Goal: Information Seeking & Learning: Learn about a topic

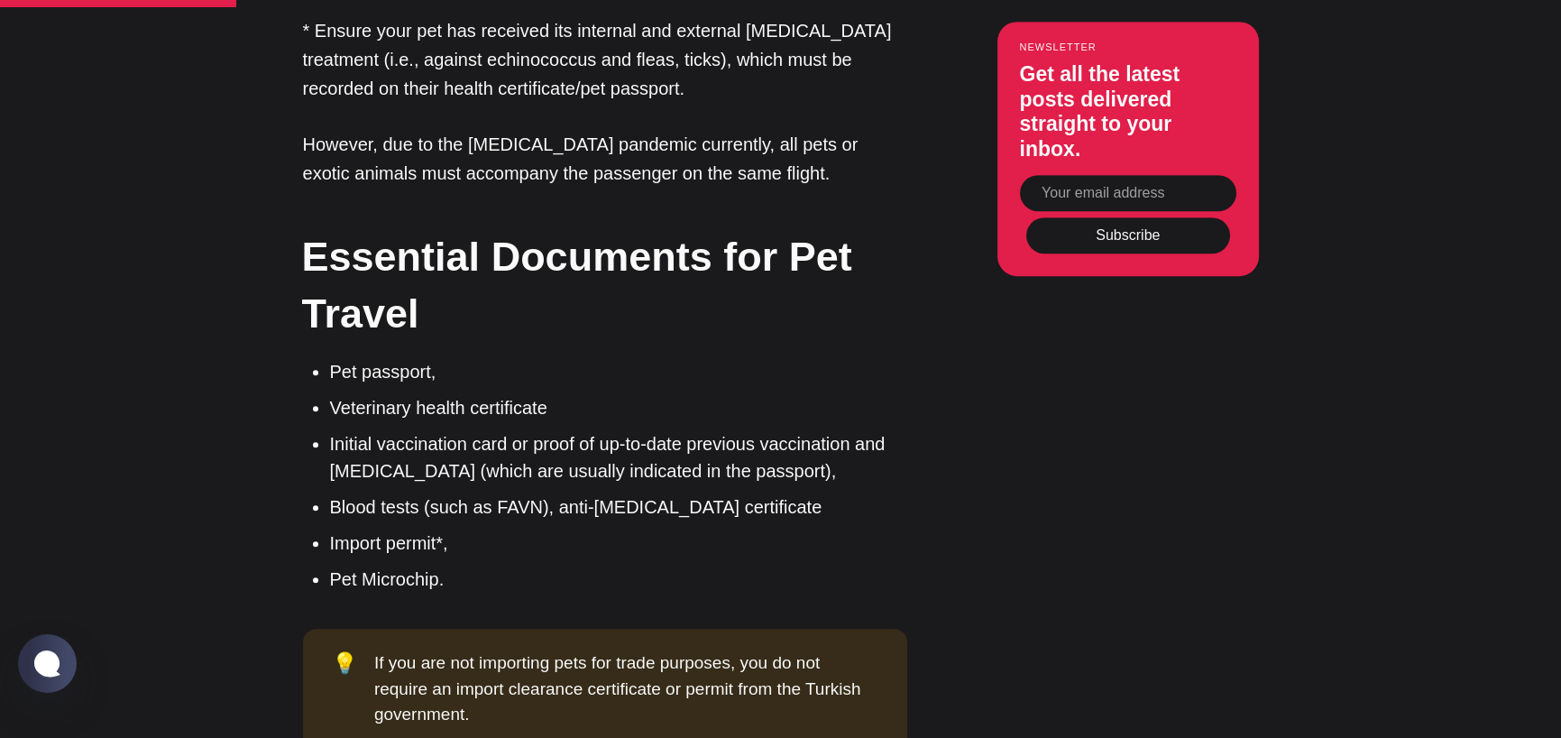
scroll to position [2526, 0]
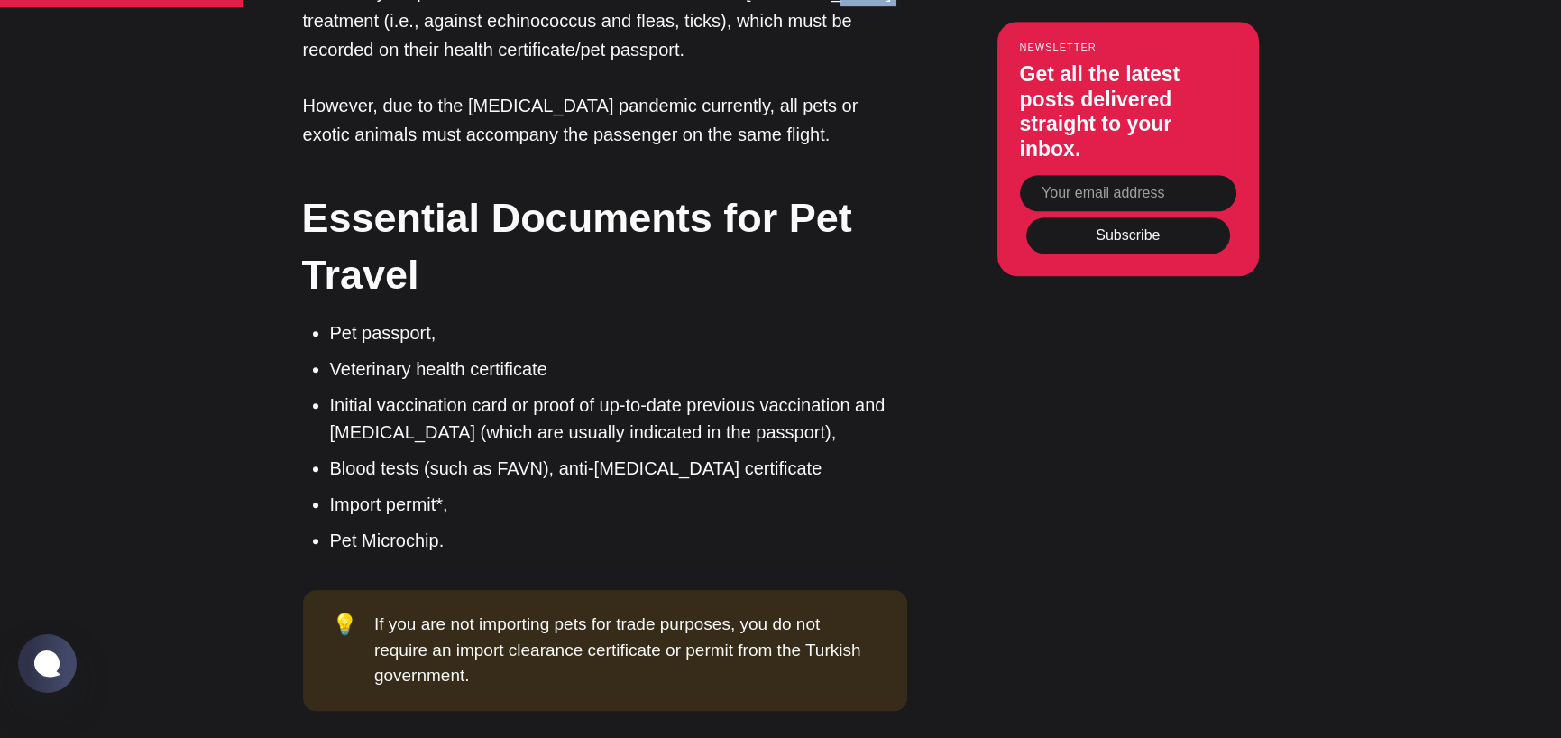
drag, startPoint x: 384, startPoint y: 400, endPoint x: 450, endPoint y: 407, distance: 66.2
click at [450, 64] on p "* Ensure your pet has received its internal and external [MEDICAL_DATA] treatme…" at bounding box center [605, 20] width 604 height 87
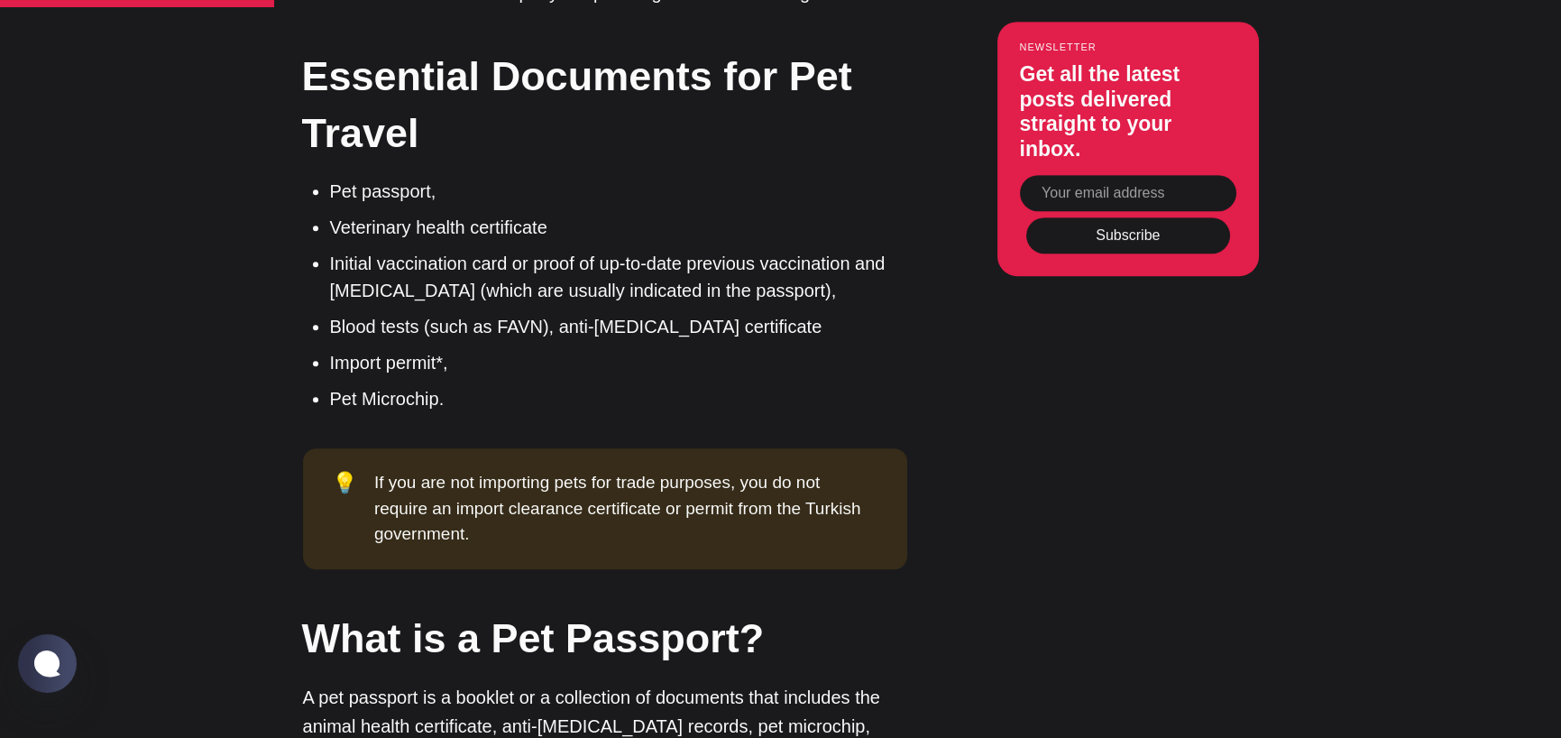
scroll to position [2706, 0]
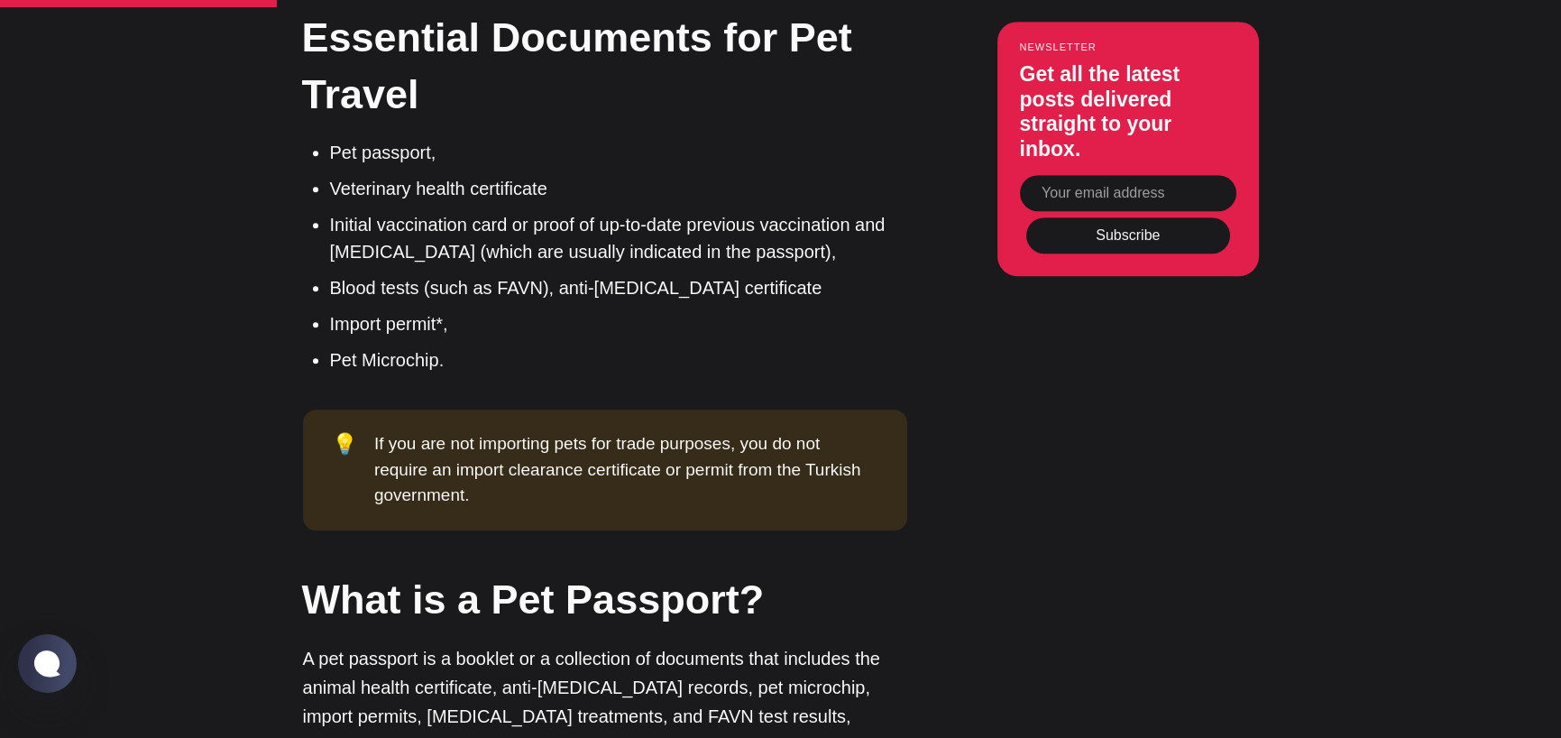
drag, startPoint x: 459, startPoint y: 391, endPoint x: 536, endPoint y: 396, distance: 76.8
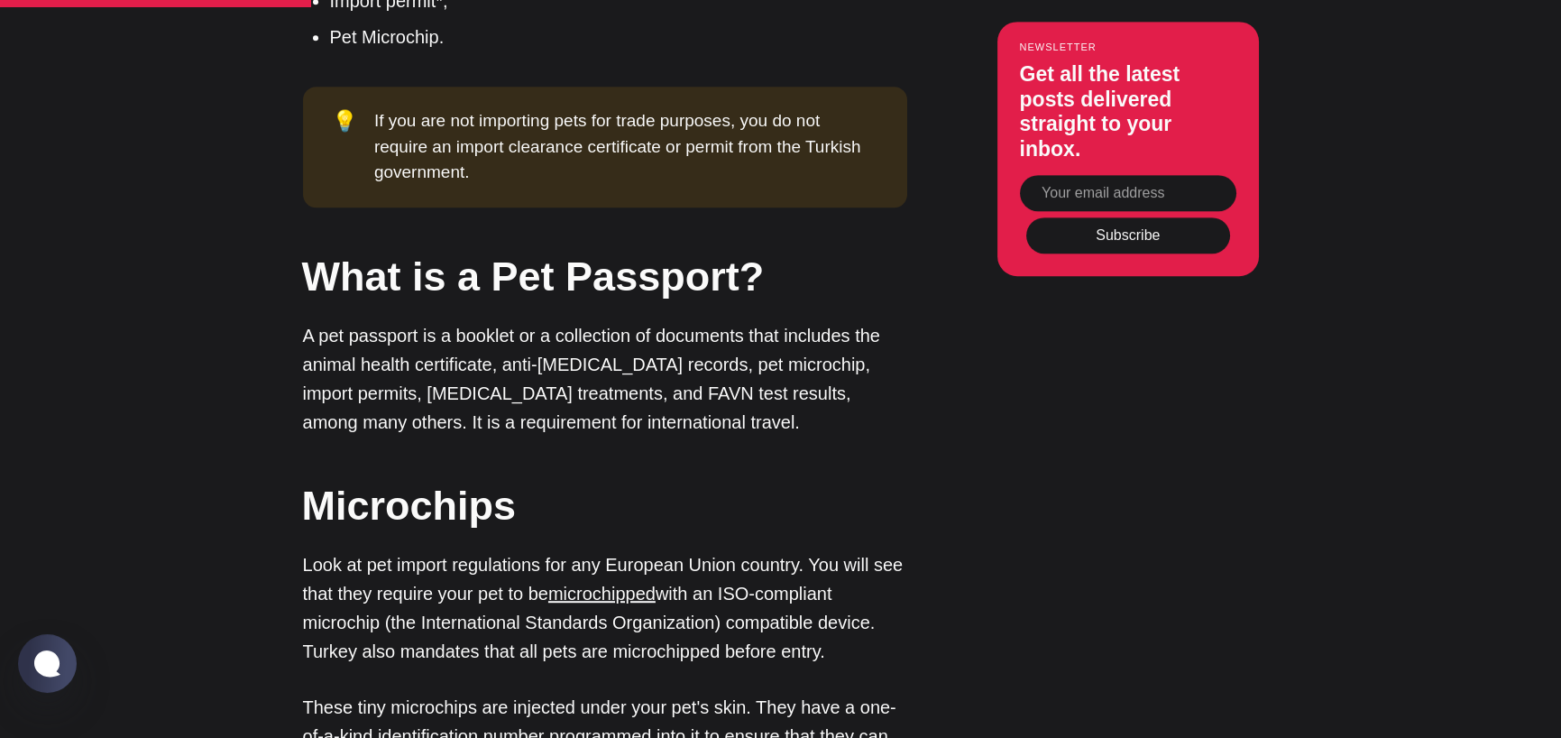
scroll to position [3067, 0]
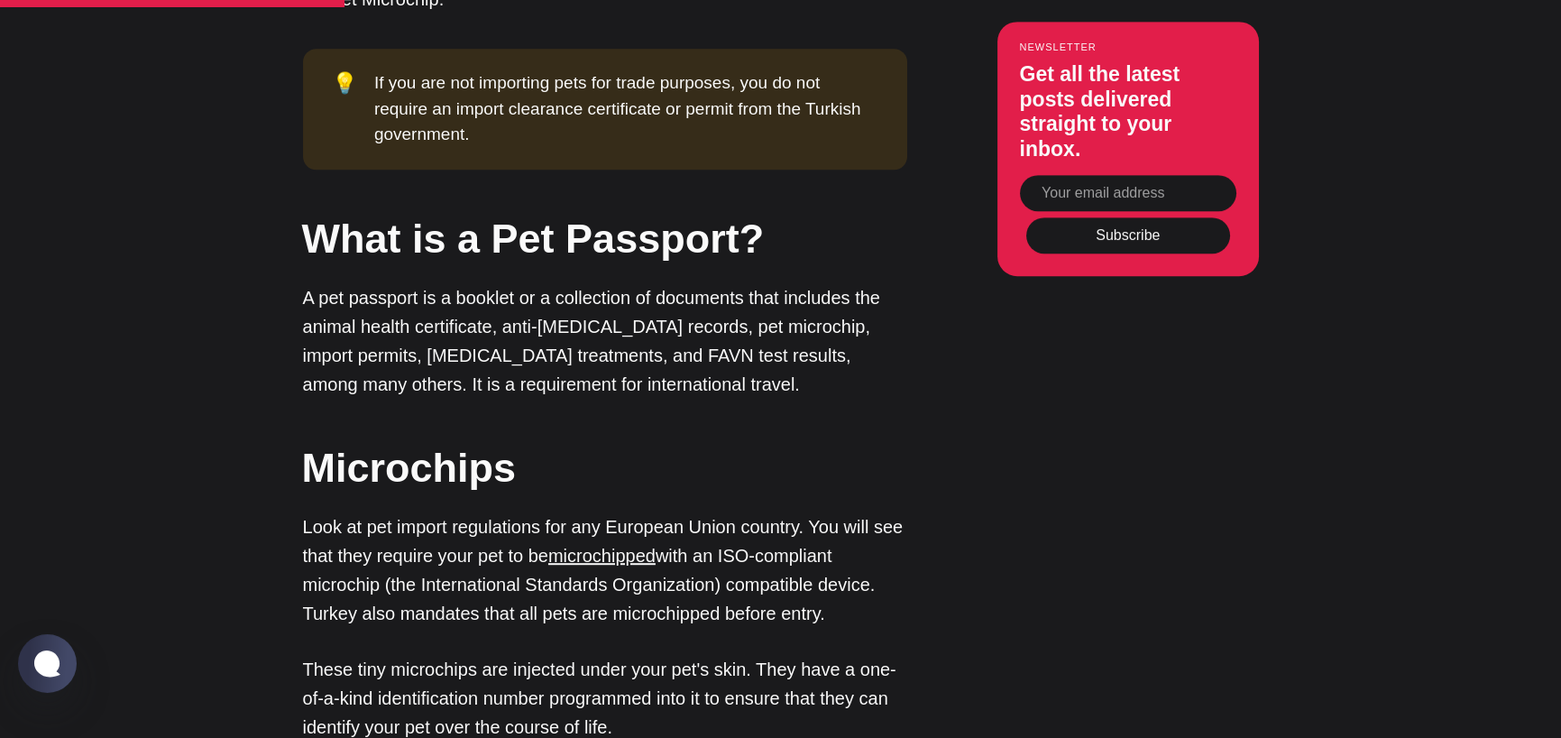
drag, startPoint x: 364, startPoint y: 347, endPoint x: 497, endPoint y: 364, distance: 133.6
drag, startPoint x: 353, startPoint y: 399, endPoint x: 817, endPoint y: 393, distance: 464.6
drag, startPoint x: 406, startPoint y: 437, endPoint x: 449, endPoint y: 457, distance: 47.6
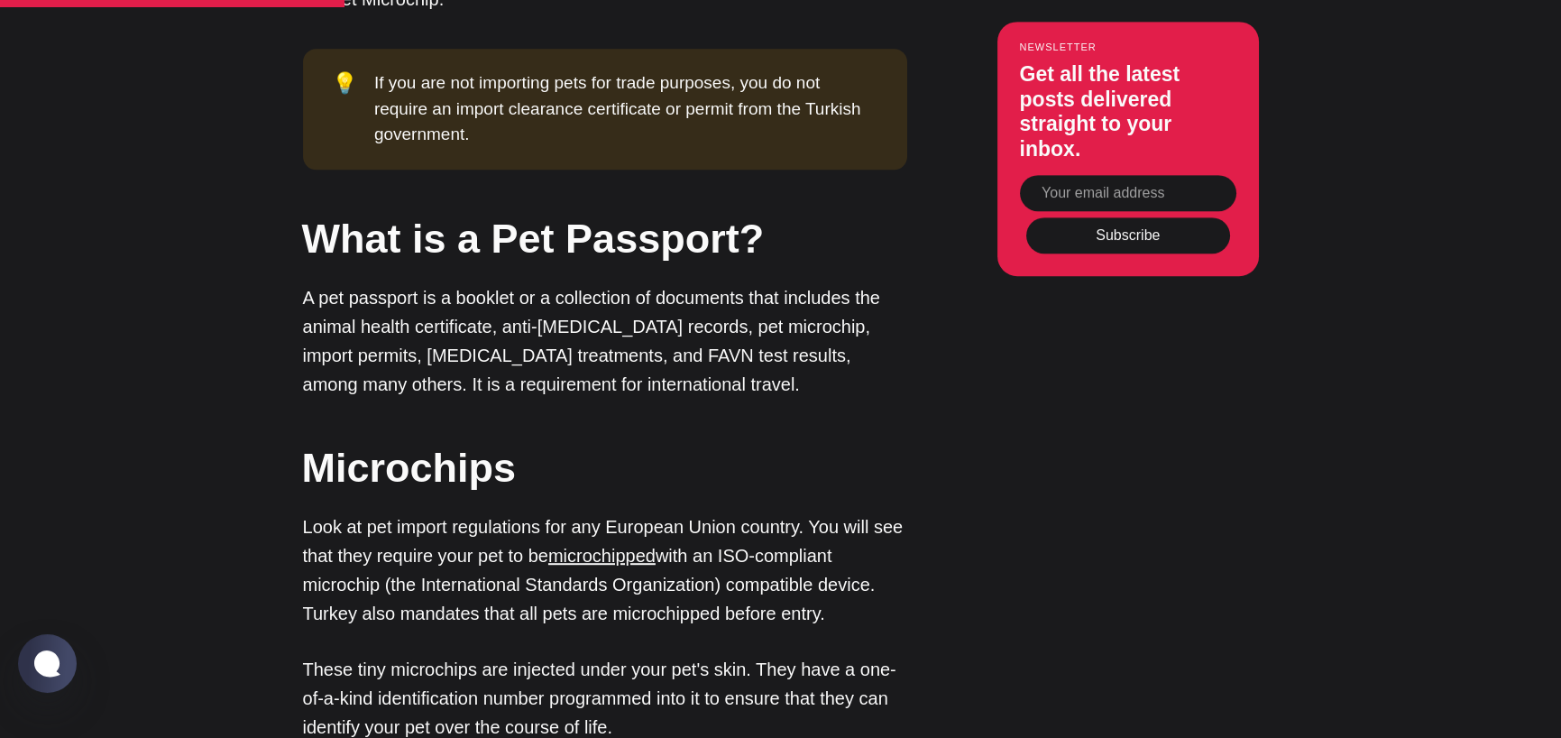
drag, startPoint x: 450, startPoint y: 509, endPoint x: 522, endPoint y: 505, distance: 72.3
drag, startPoint x: 366, startPoint y: 582, endPoint x: 418, endPoint y: 591, distance: 52.2
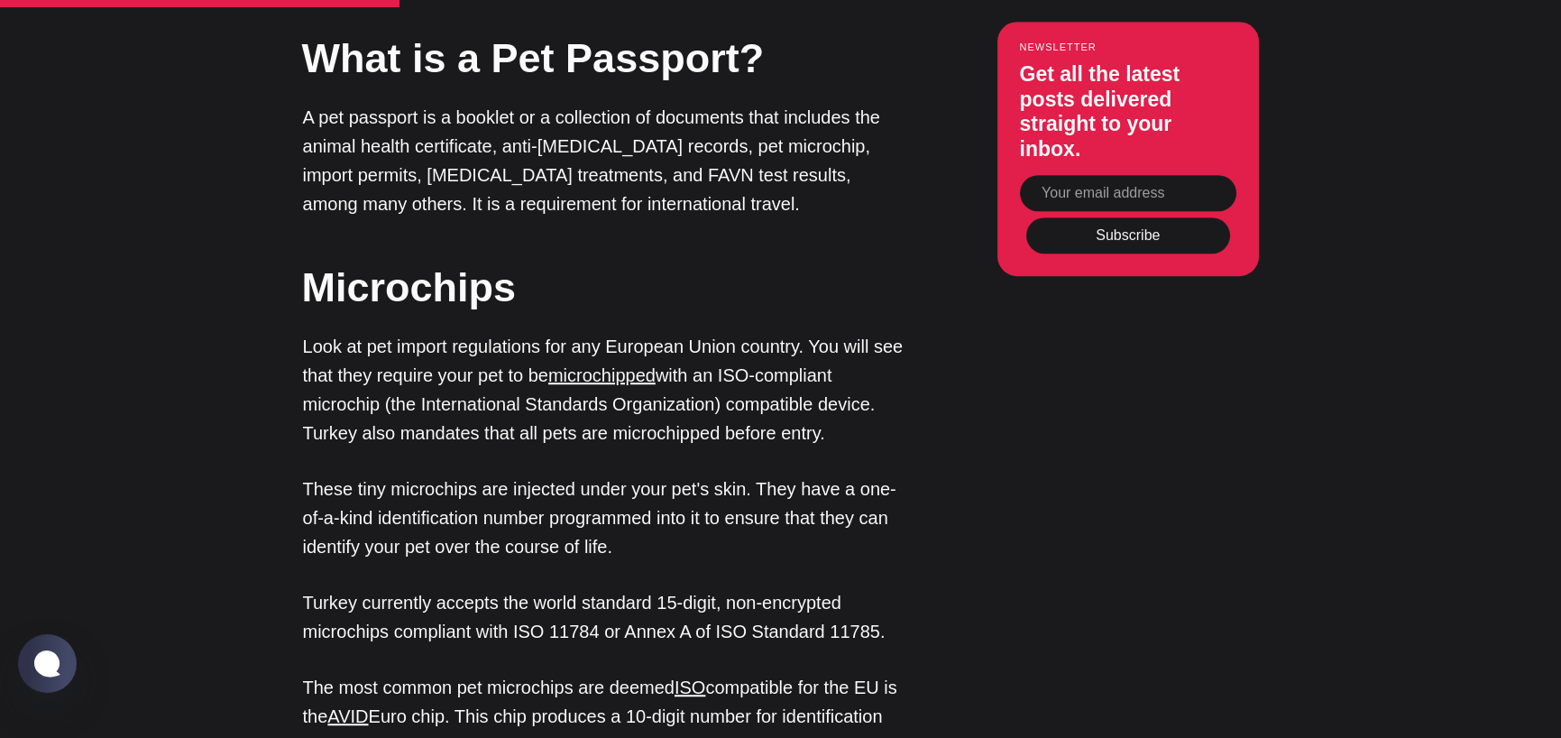
scroll to position [3608, 0]
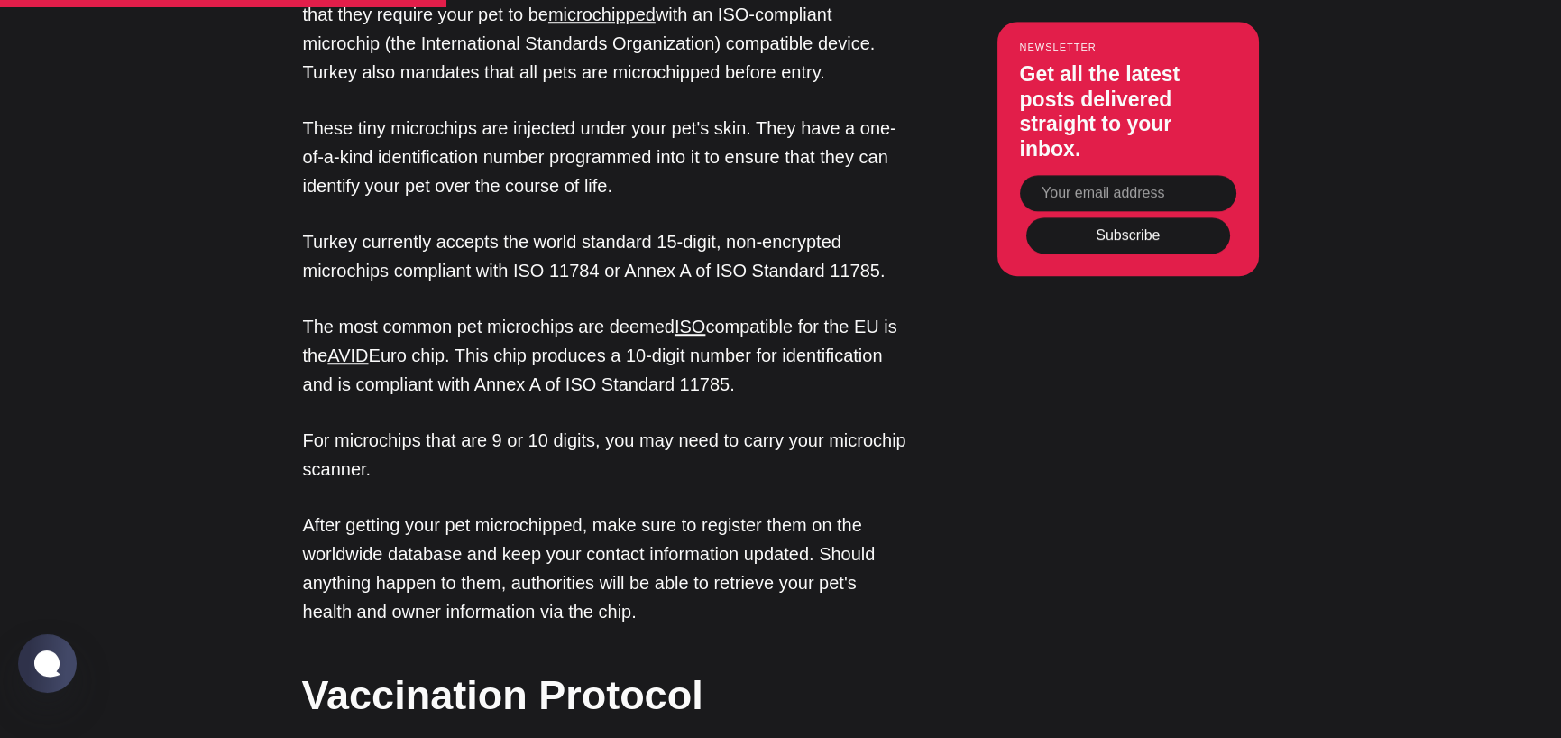
drag, startPoint x: 400, startPoint y: 518, endPoint x: 636, endPoint y: 549, distance: 237.5
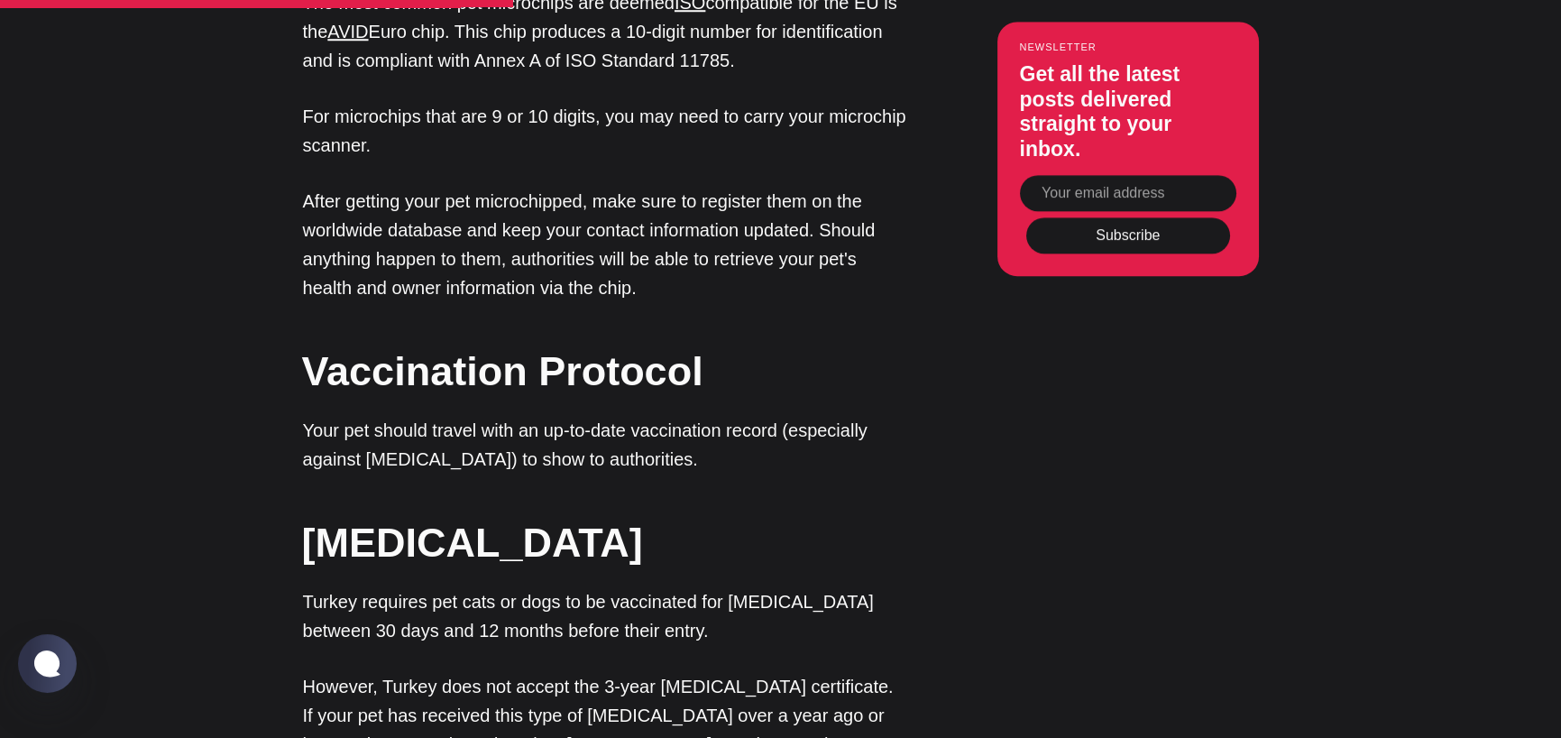
scroll to position [3969, 0]
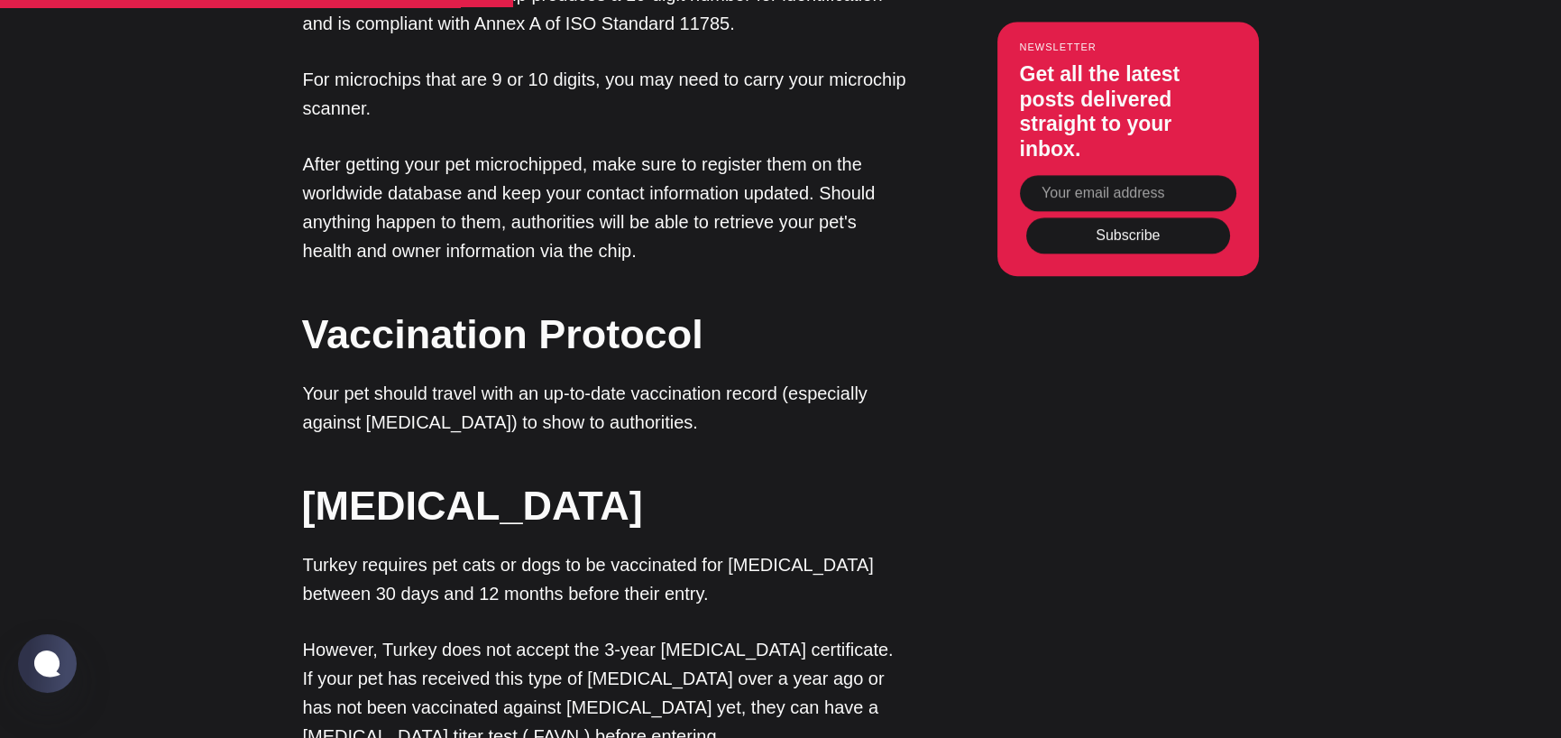
drag, startPoint x: 399, startPoint y: 432, endPoint x: 505, endPoint y: 496, distance: 124.2
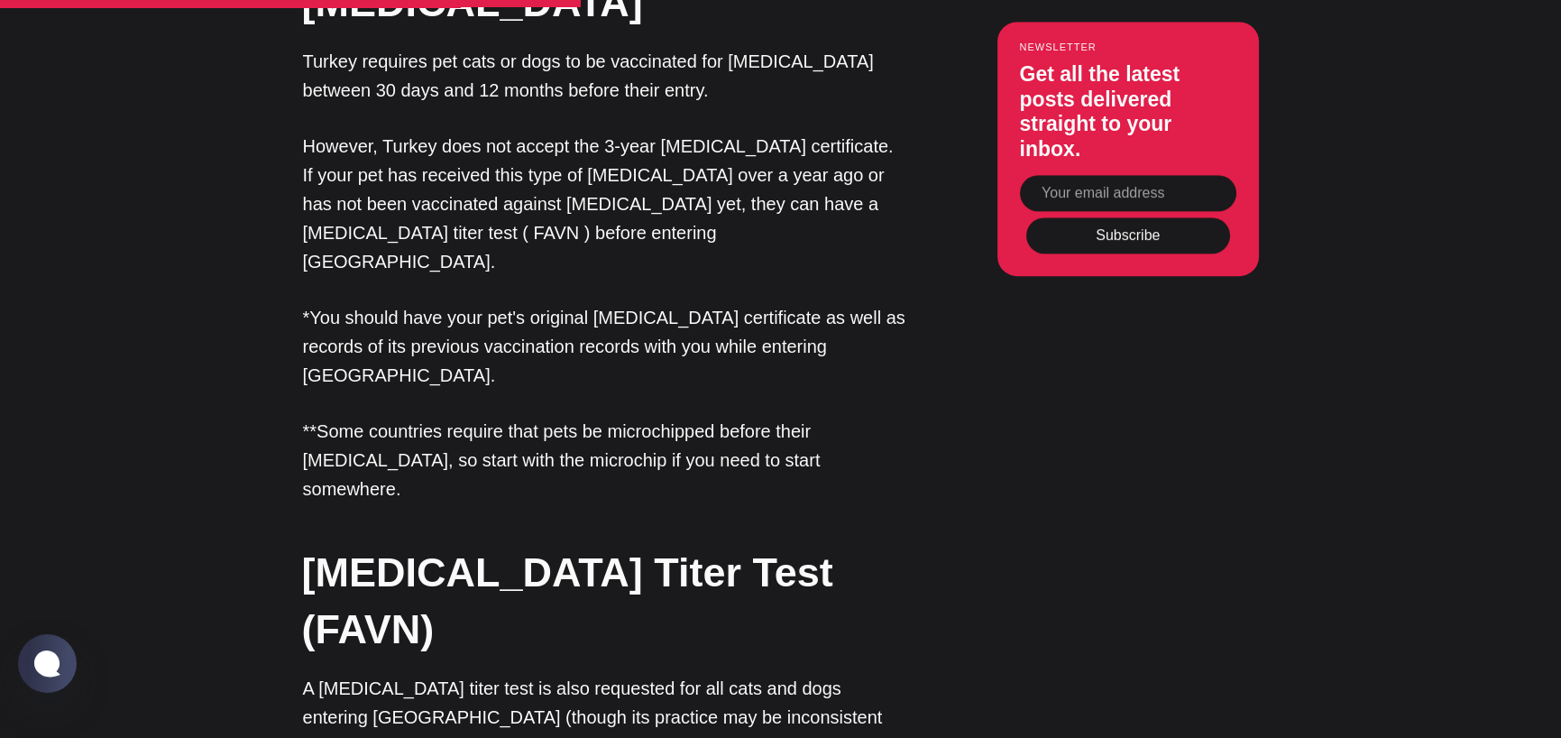
scroll to position [4510, 0]
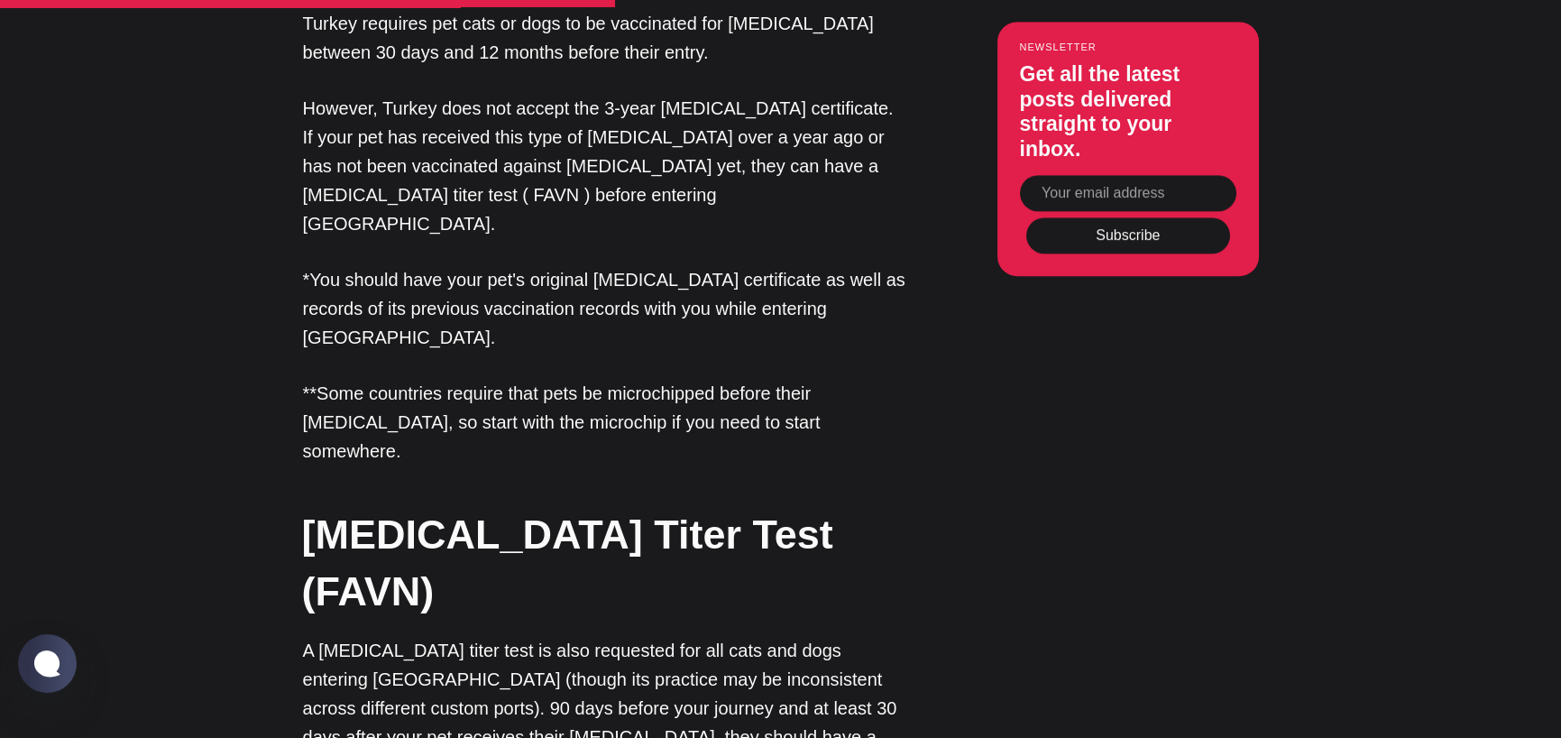
drag, startPoint x: 370, startPoint y: 411, endPoint x: 478, endPoint y: 451, distance: 115.3
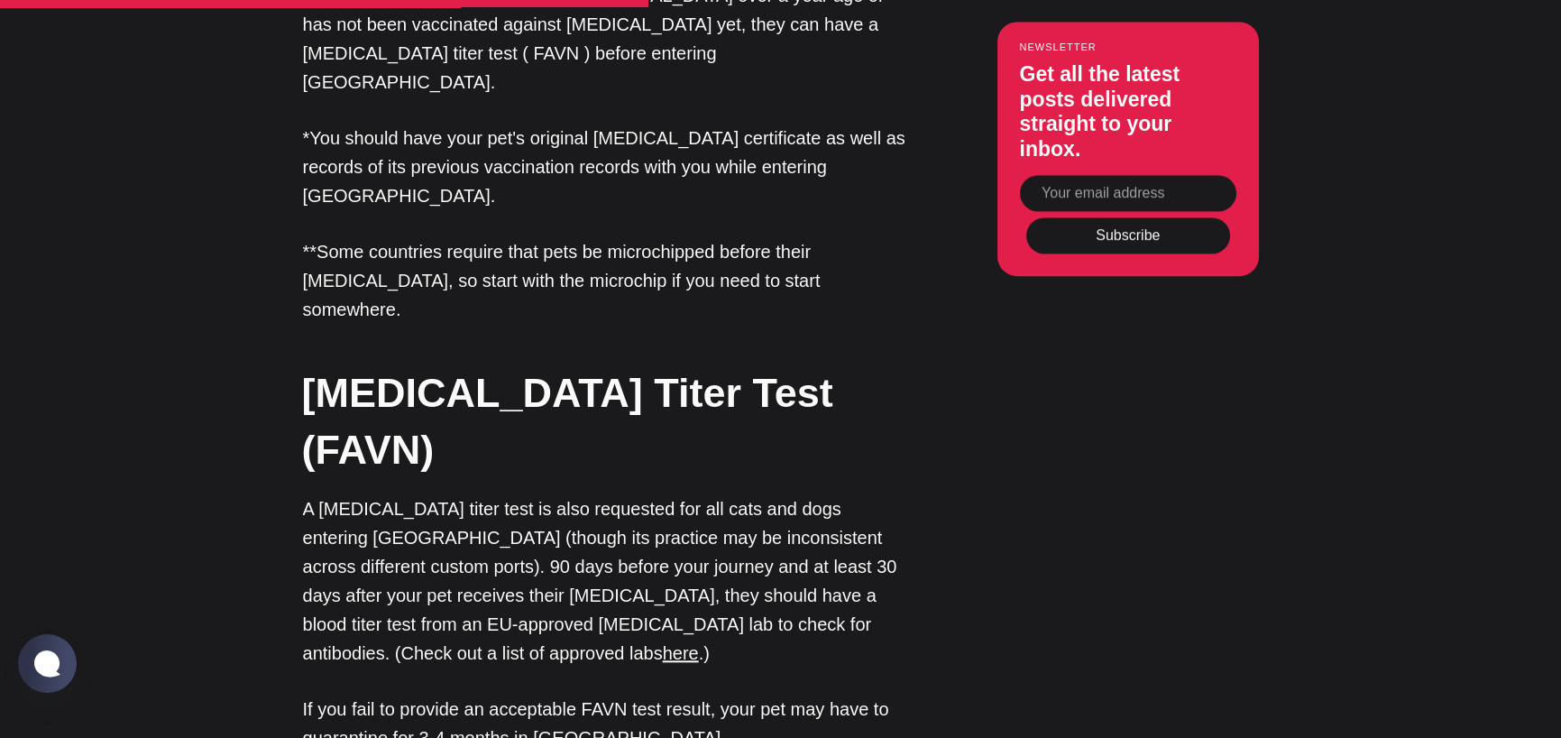
scroll to position [4690, 0]
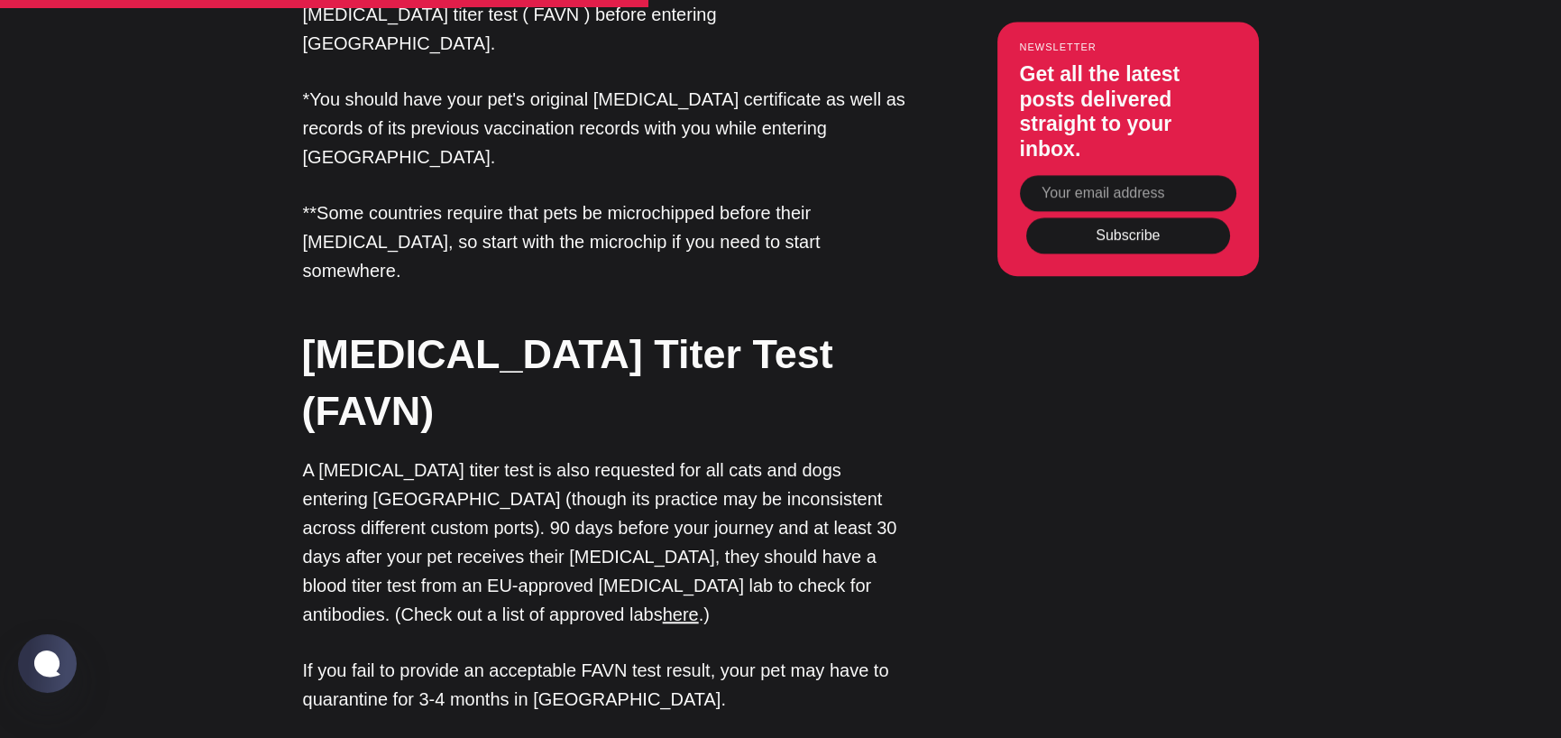
drag, startPoint x: 419, startPoint y: 396, endPoint x: 469, endPoint y: 428, distance: 59.6
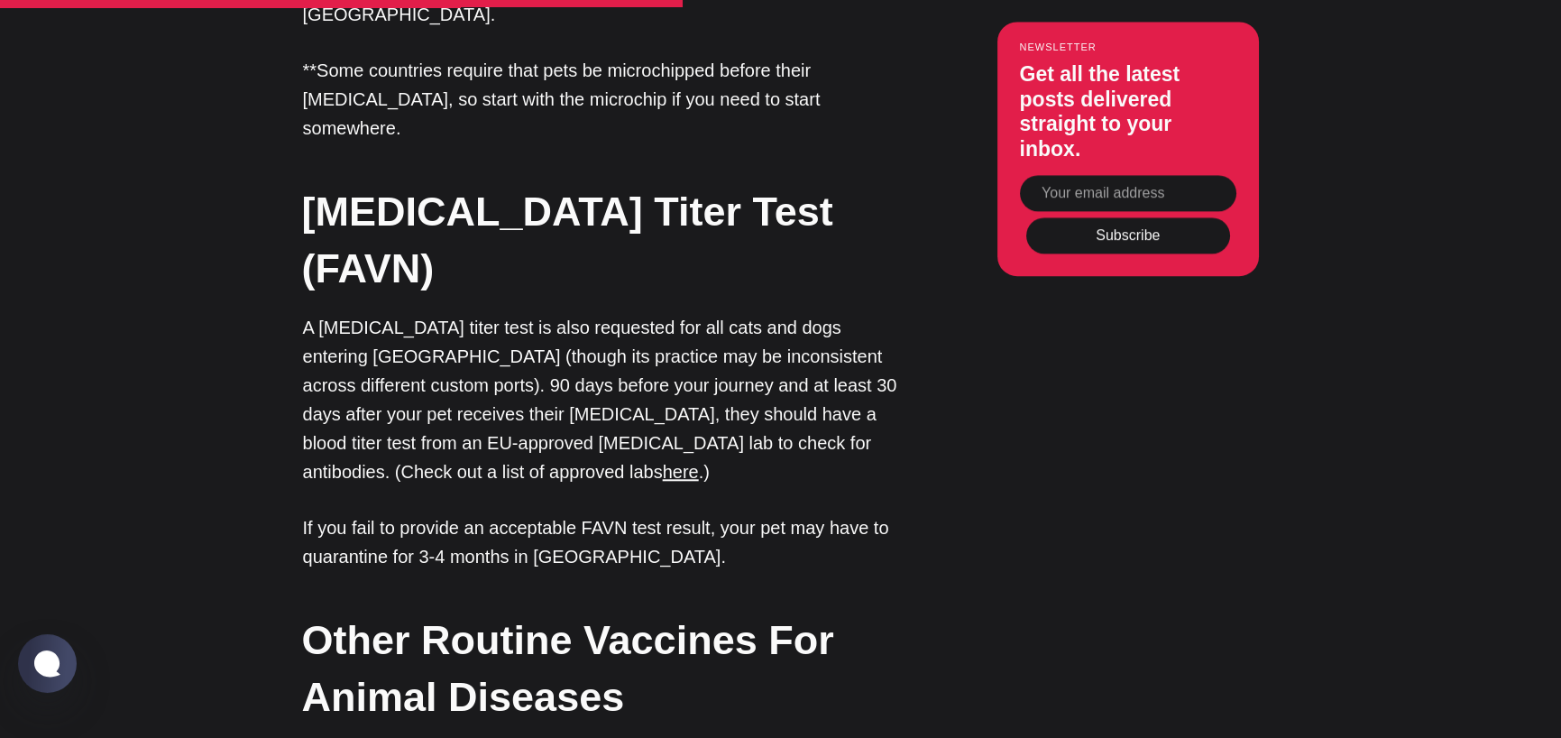
scroll to position [4871, 0]
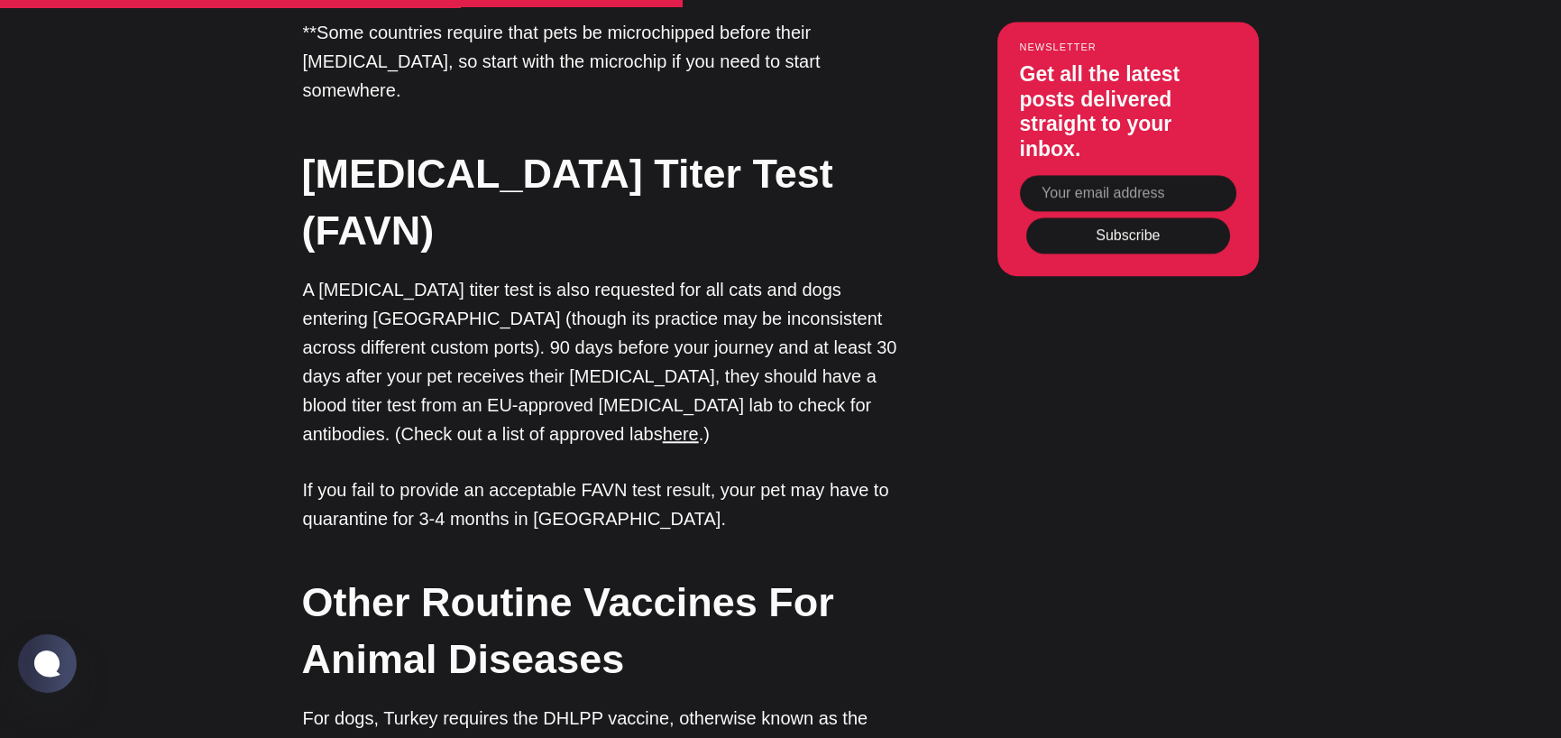
drag, startPoint x: 414, startPoint y: 316, endPoint x: 559, endPoint y: 450, distance: 197.9
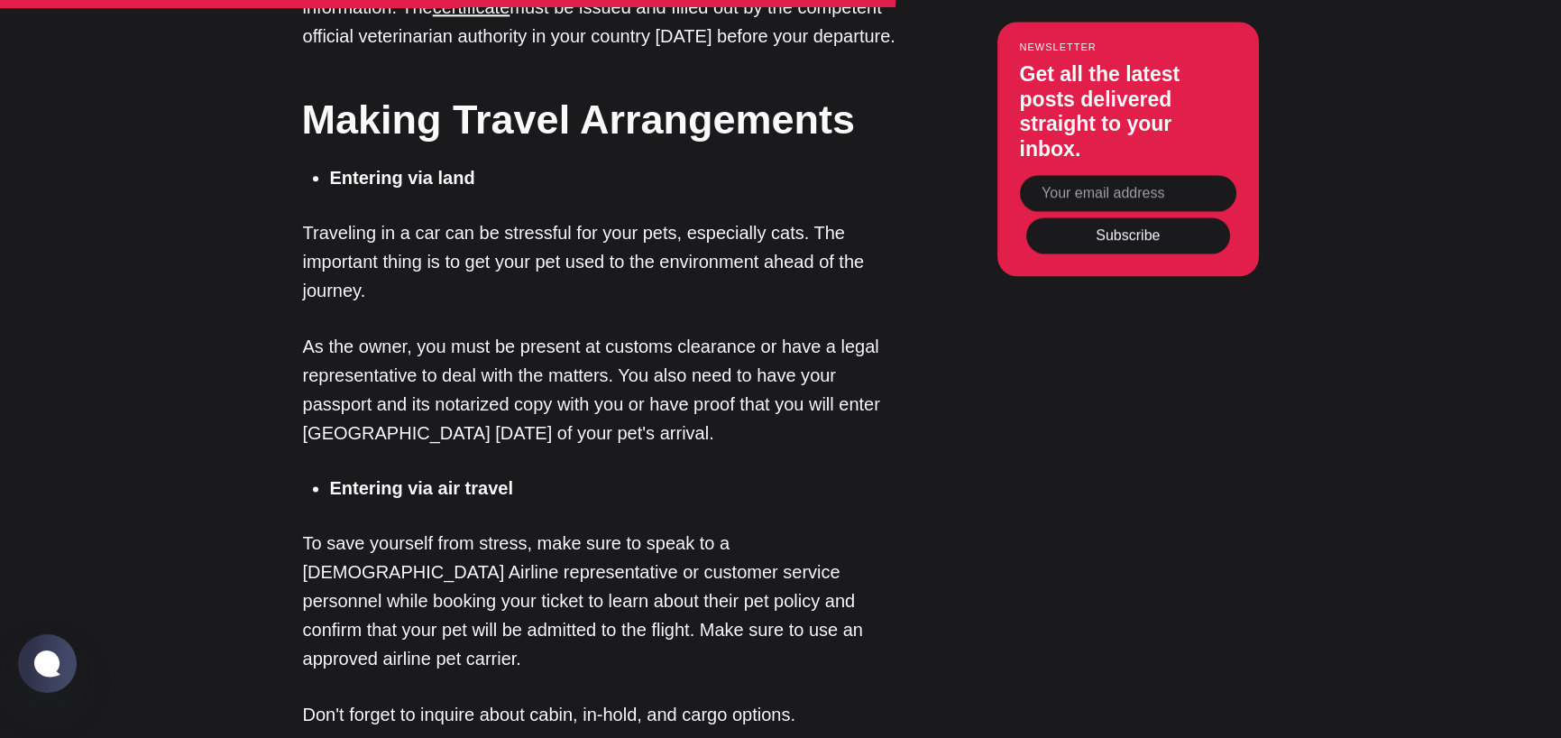
scroll to position [6134, 0]
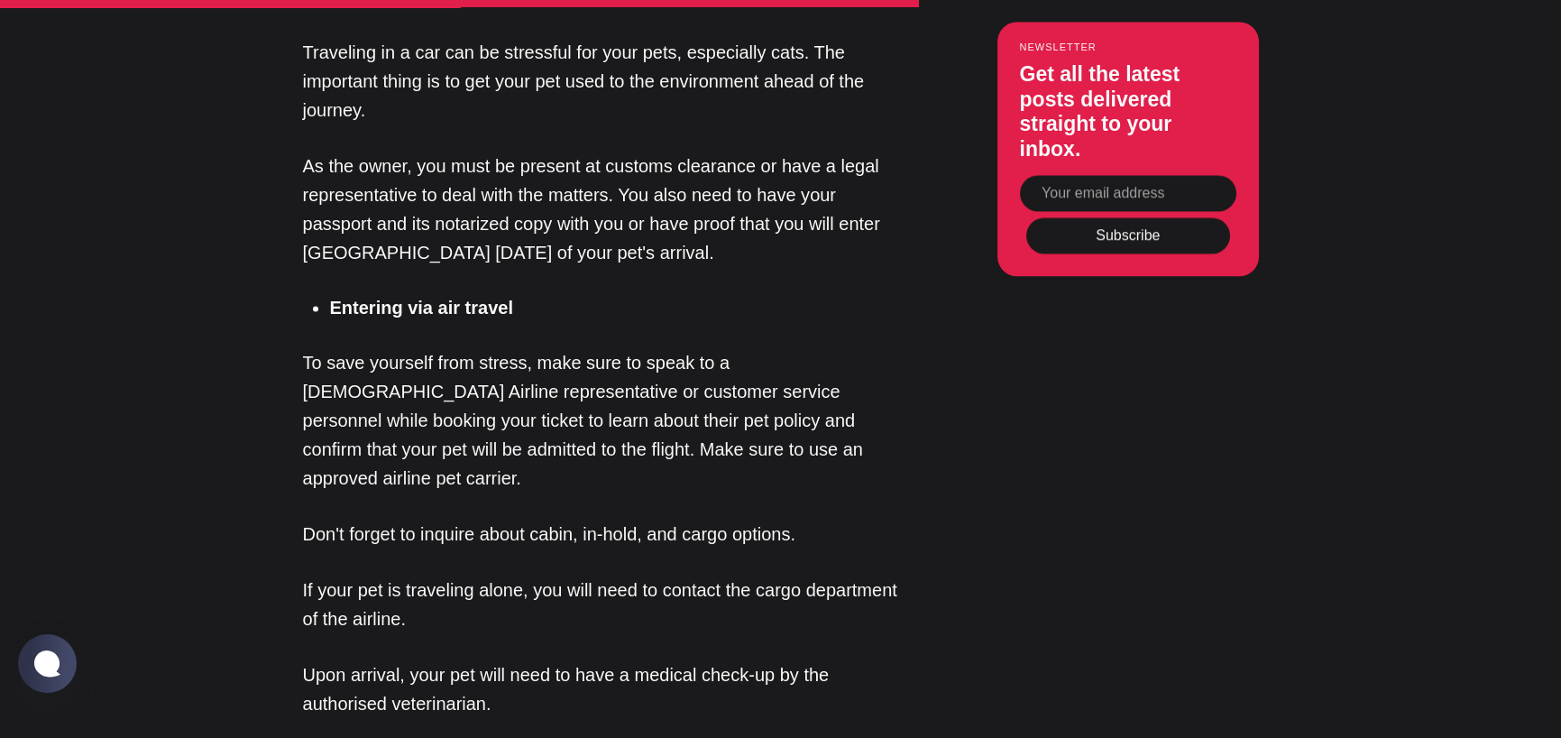
drag, startPoint x: 421, startPoint y: 414, endPoint x: 590, endPoint y: 468, distance: 177.1
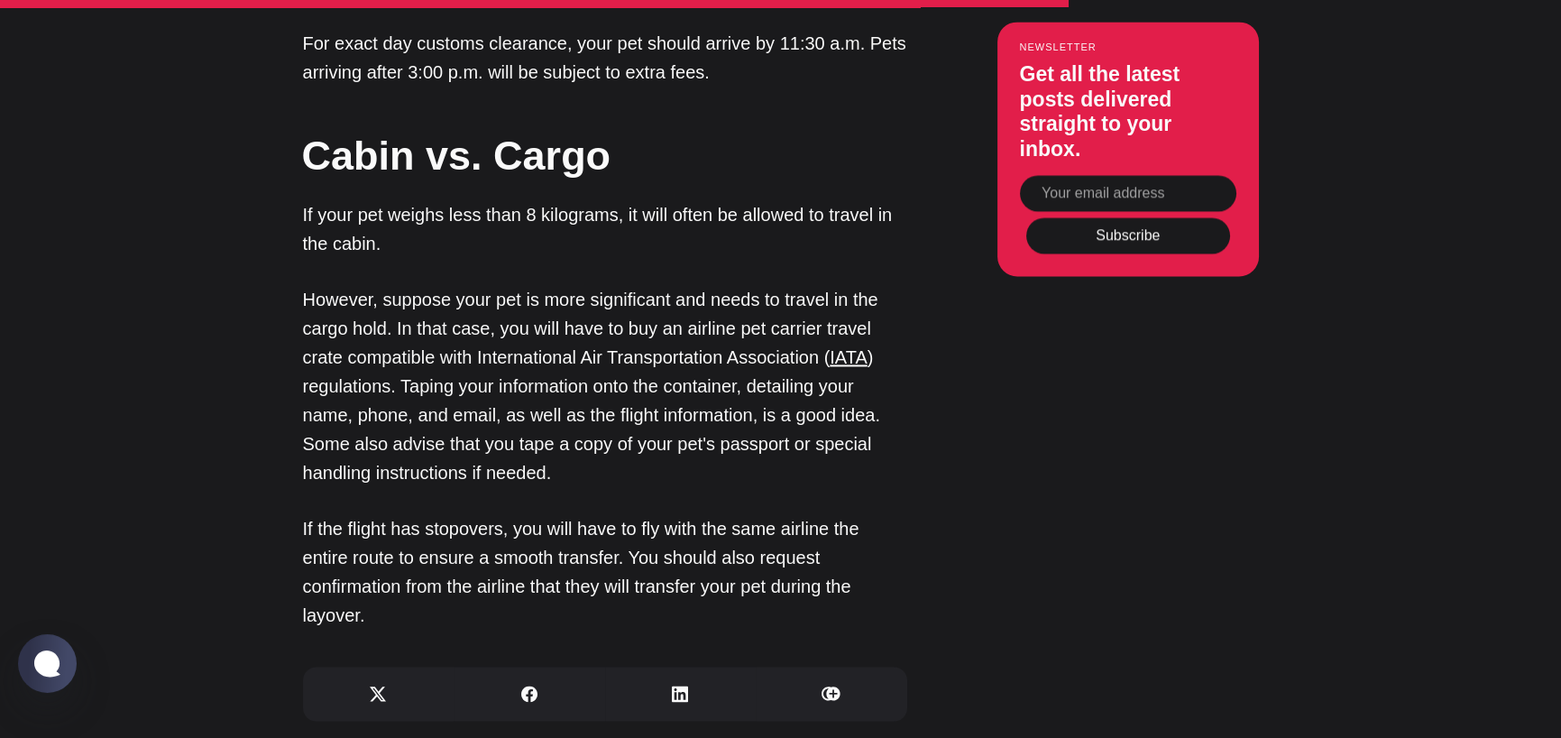
scroll to position [7036, 0]
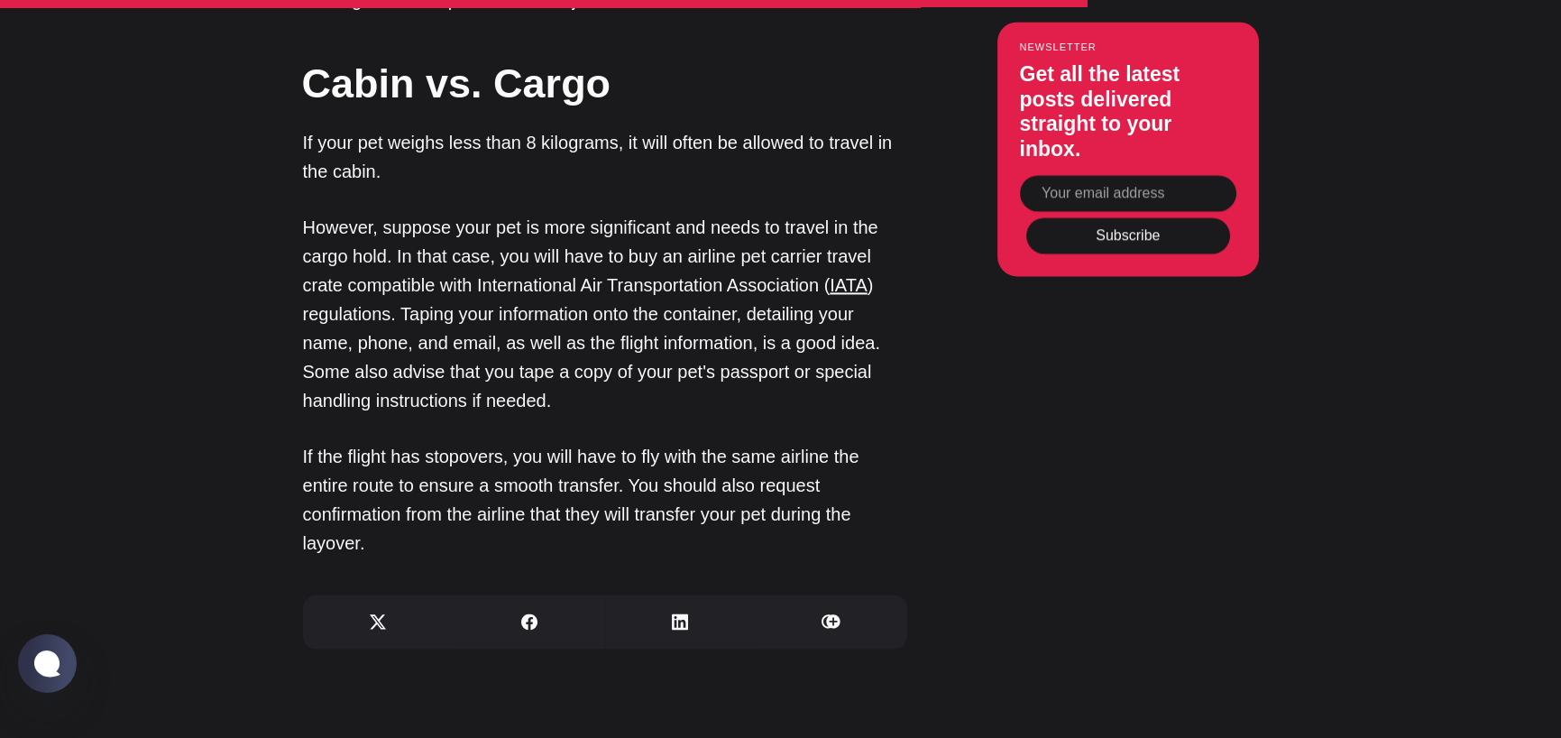
drag, startPoint x: 428, startPoint y: 418, endPoint x: 597, endPoint y: 563, distance: 223.3
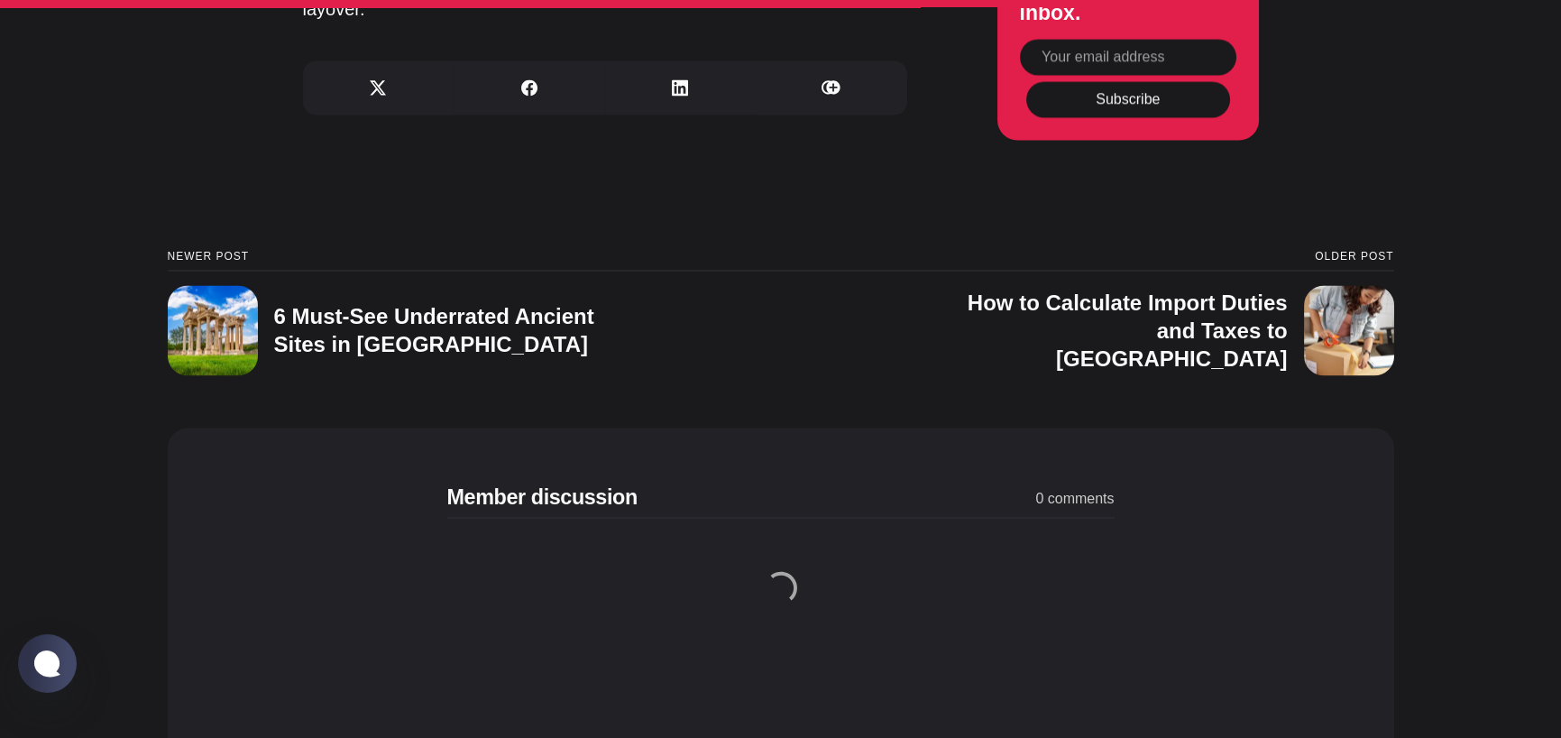
scroll to position [7577, 0]
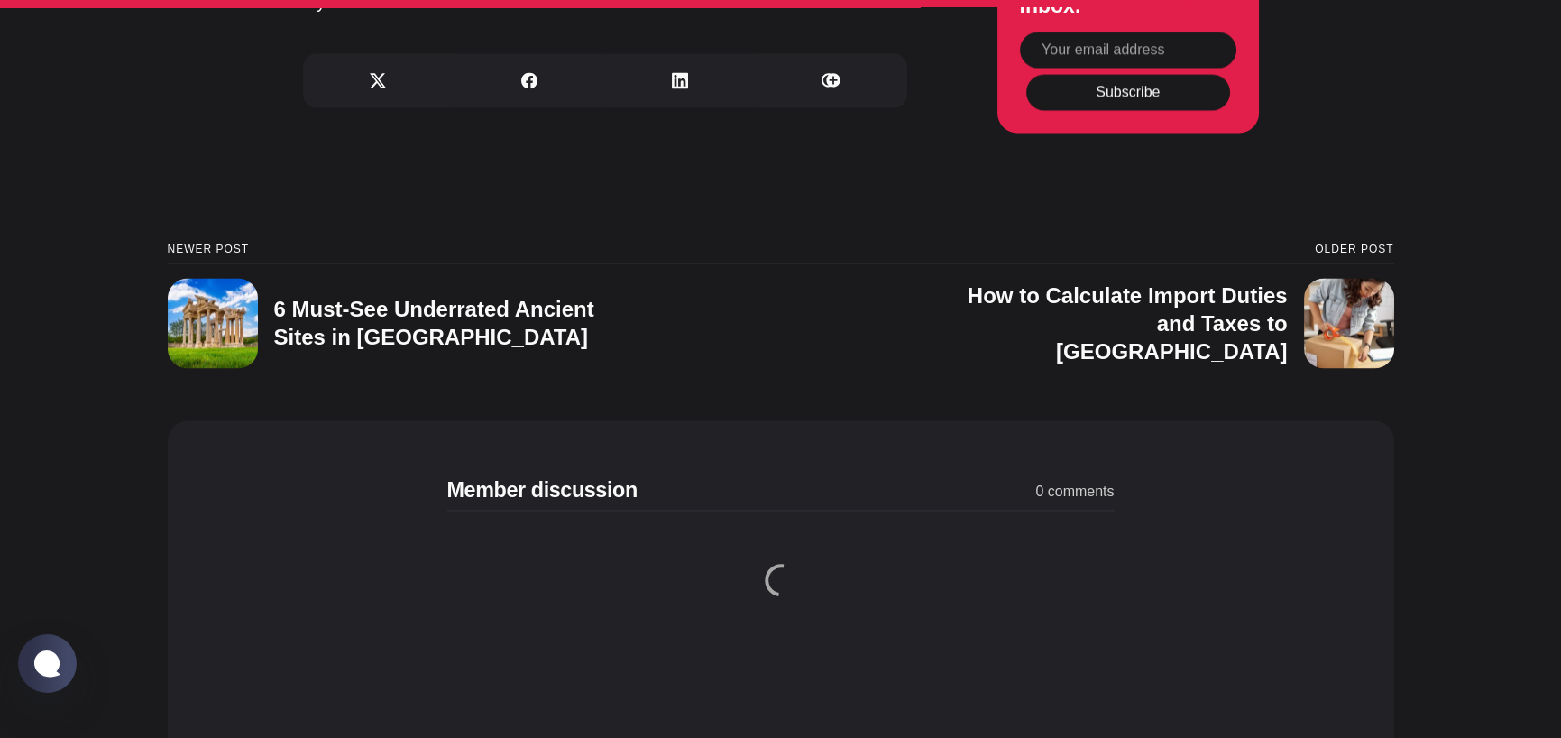
drag, startPoint x: 426, startPoint y: 428, endPoint x: 553, endPoint y: 482, distance: 138.2
drag, startPoint x: 378, startPoint y: 536, endPoint x: 564, endPoint y: 548, distance: 186.2
drag, startPoint x: 465, startPoint y: 530, endPoint x: 581, endPoint y: 607, distance: 138.6
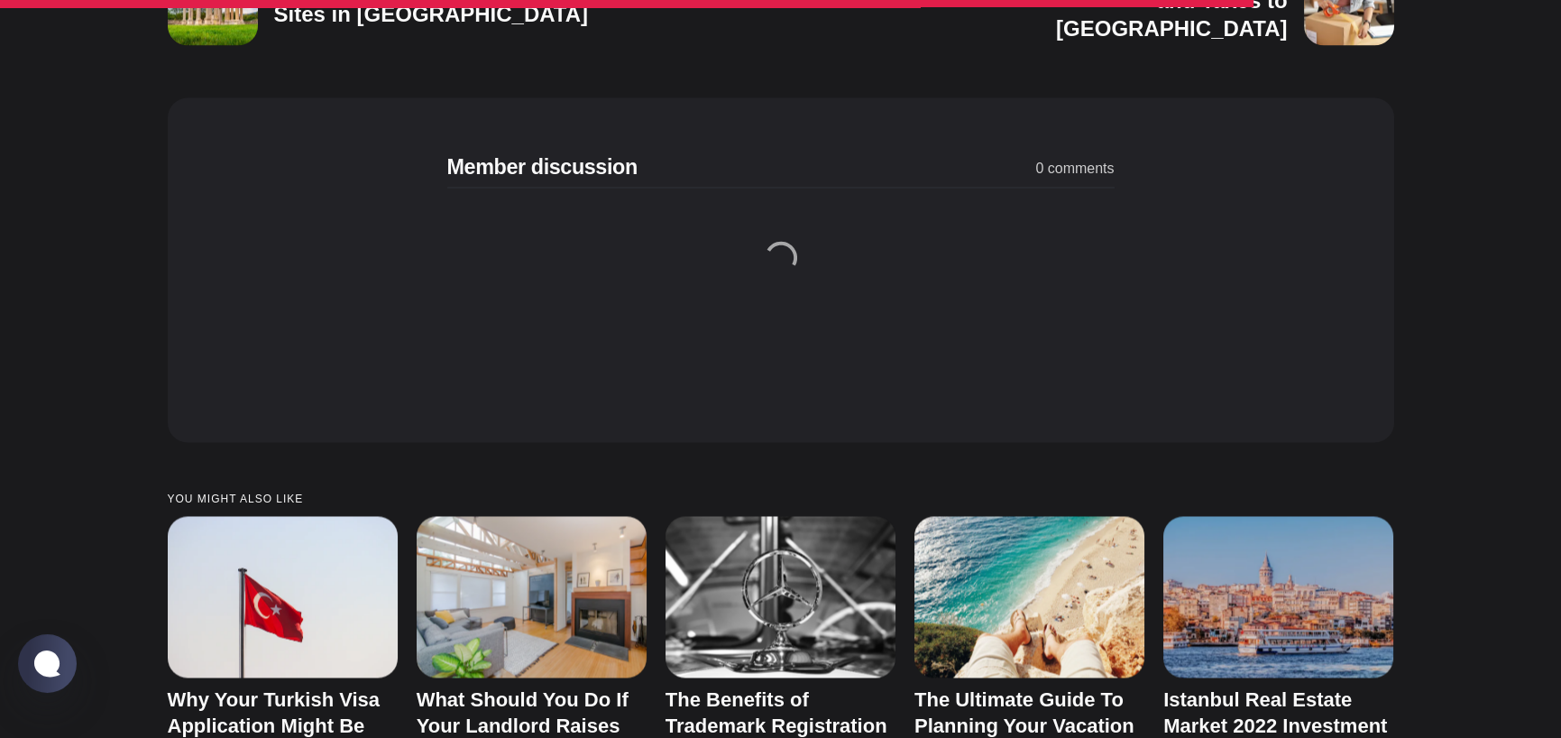
scroll to position [7938, 0]
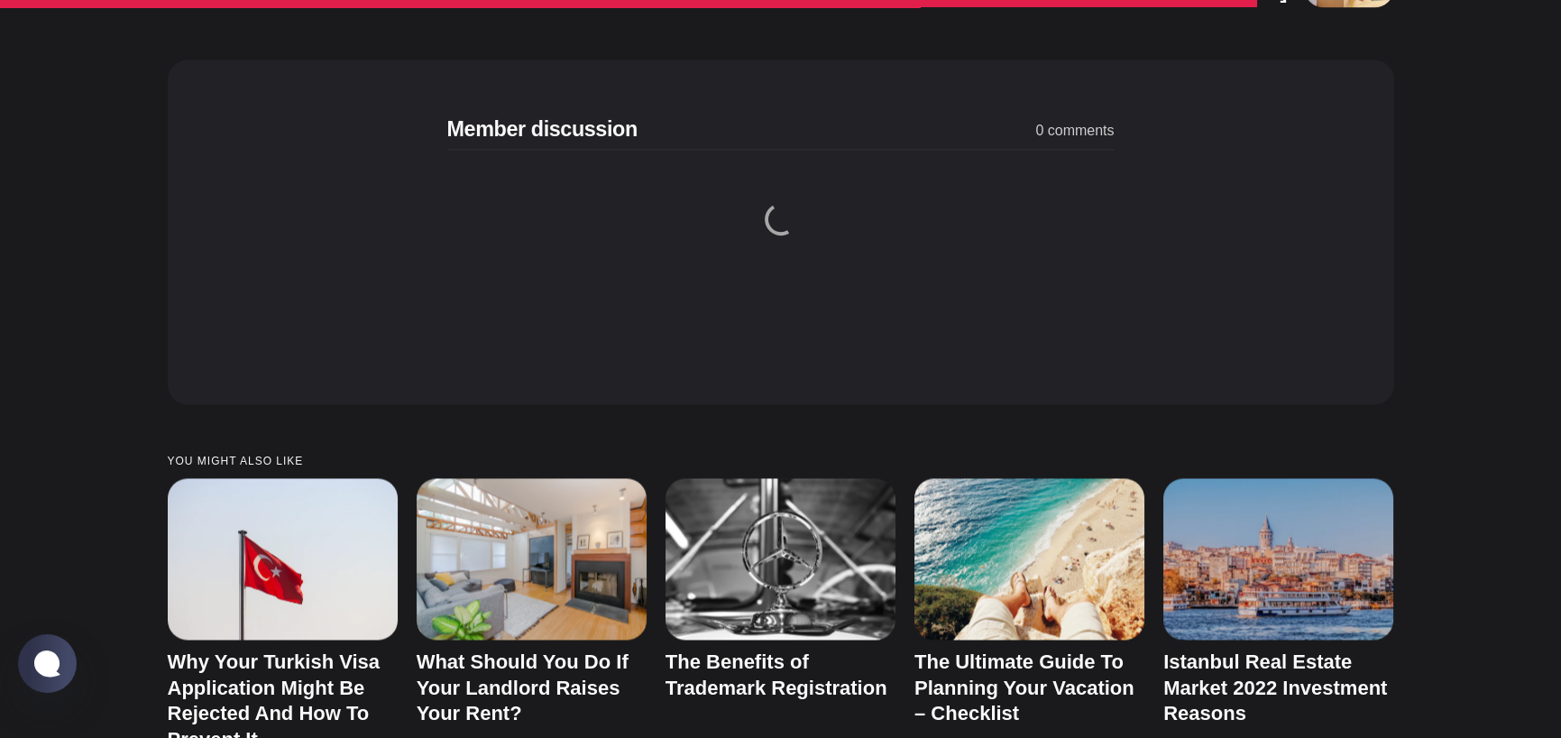
drag, startPoint x: 423, startPoint y: 440, endPoint x: 685, endPoint y: 582, distance: 297.5
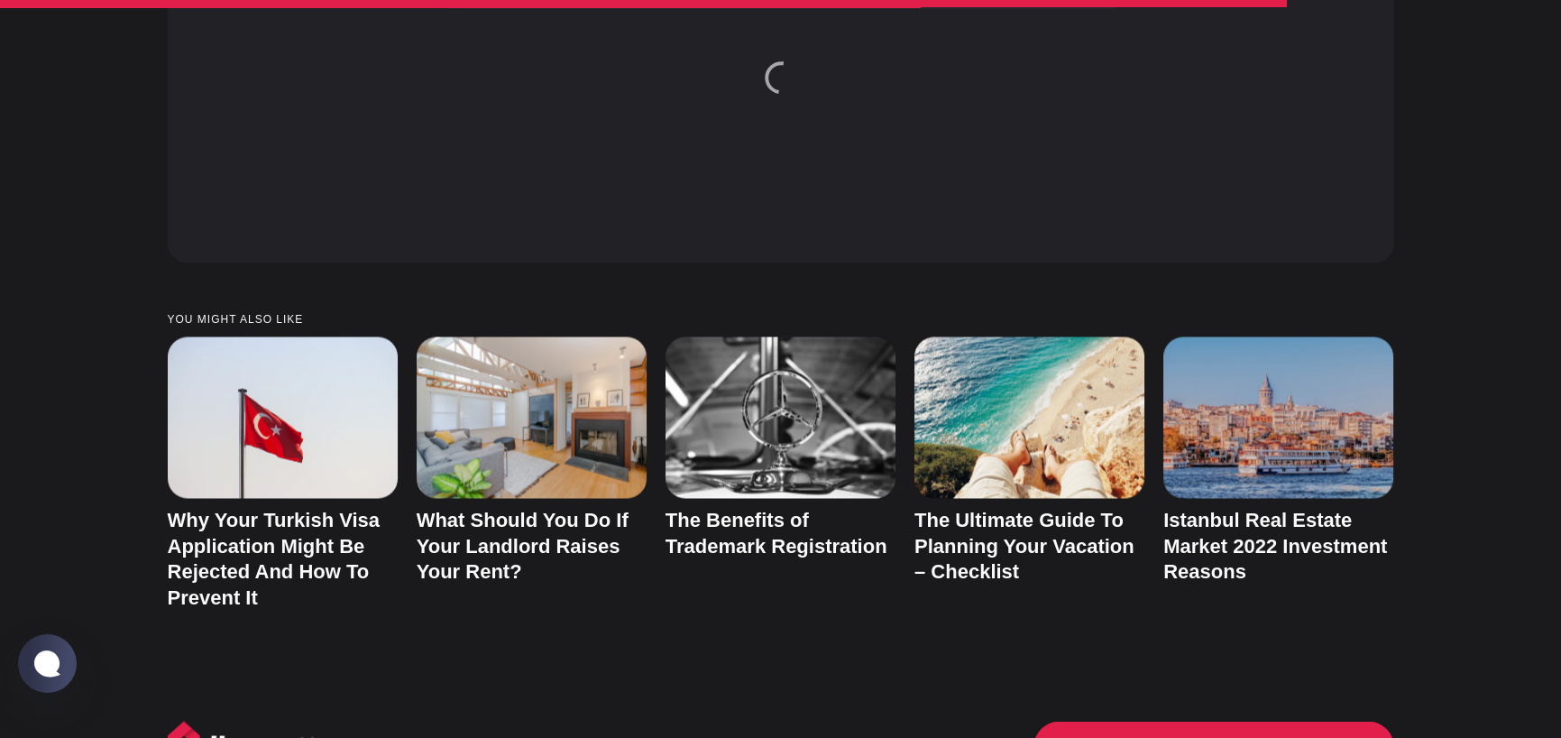
scroll to position [8118, 0]
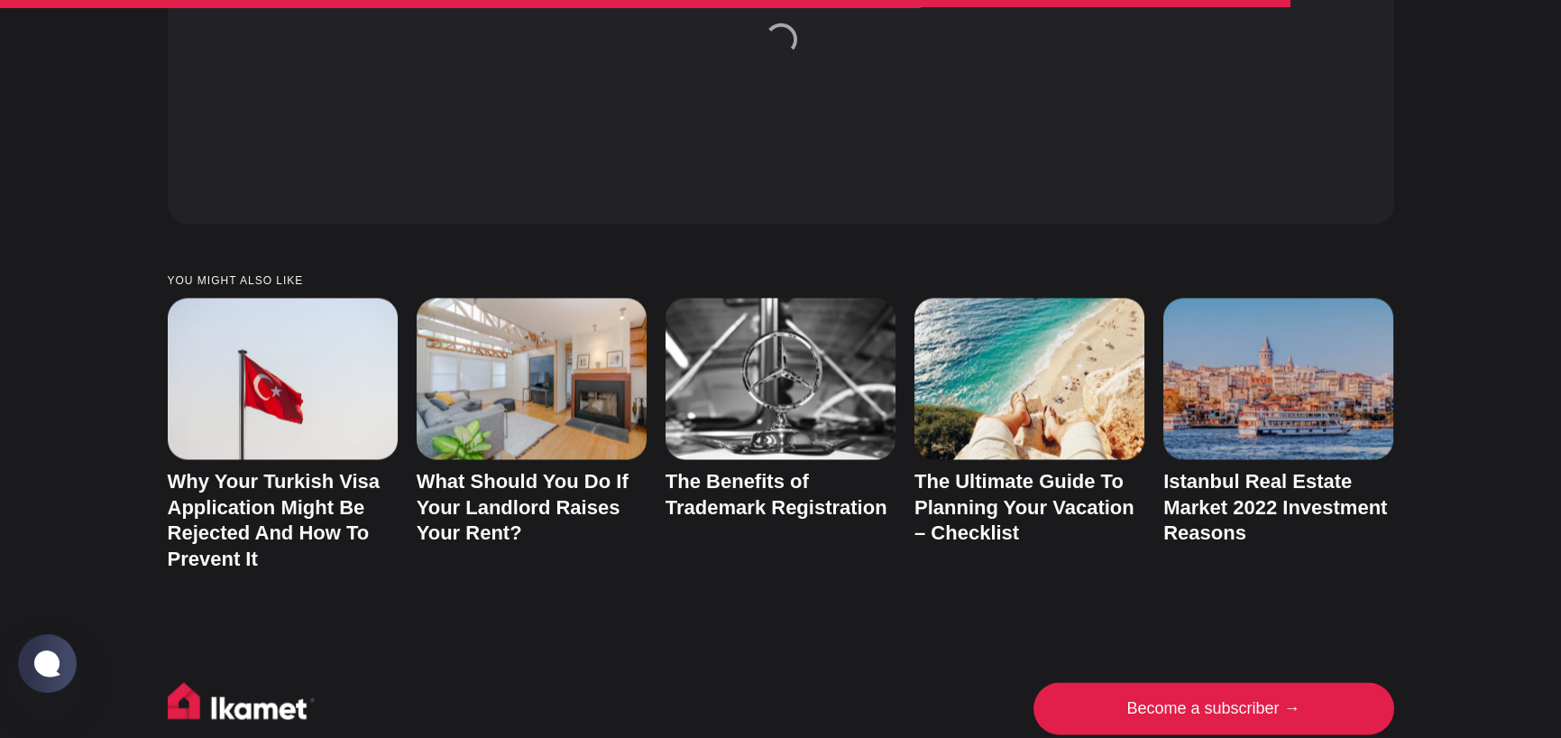
drag, startPoint x: 394, startPoint y: 474, endPoint x: 450, endPoint y: 520, distance: 73.0
drag, startPoint x: 409, startPoint y: 568, endPoint x: 517, endPoint y: 604, distance: 114.1
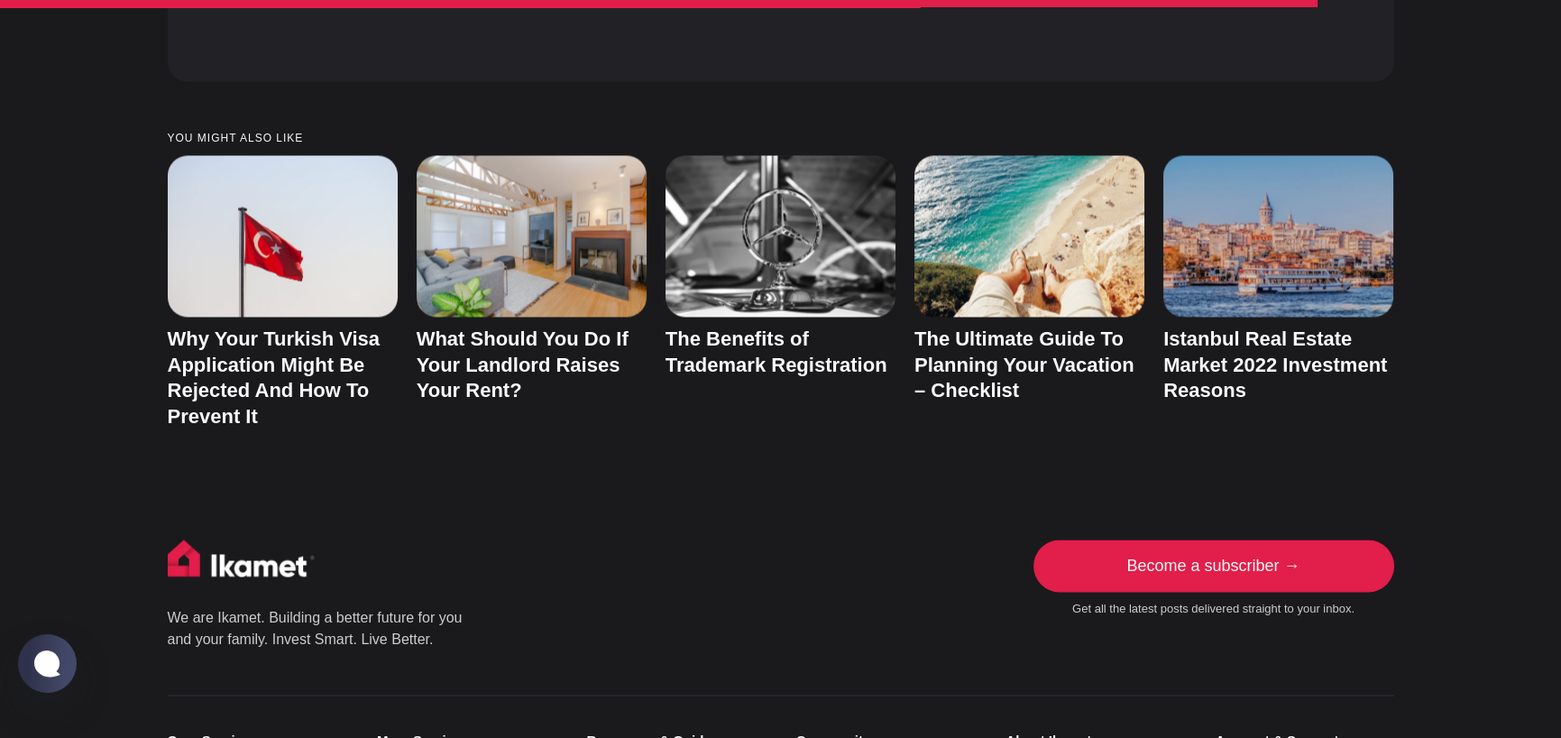
scroll to position [8298, 0]
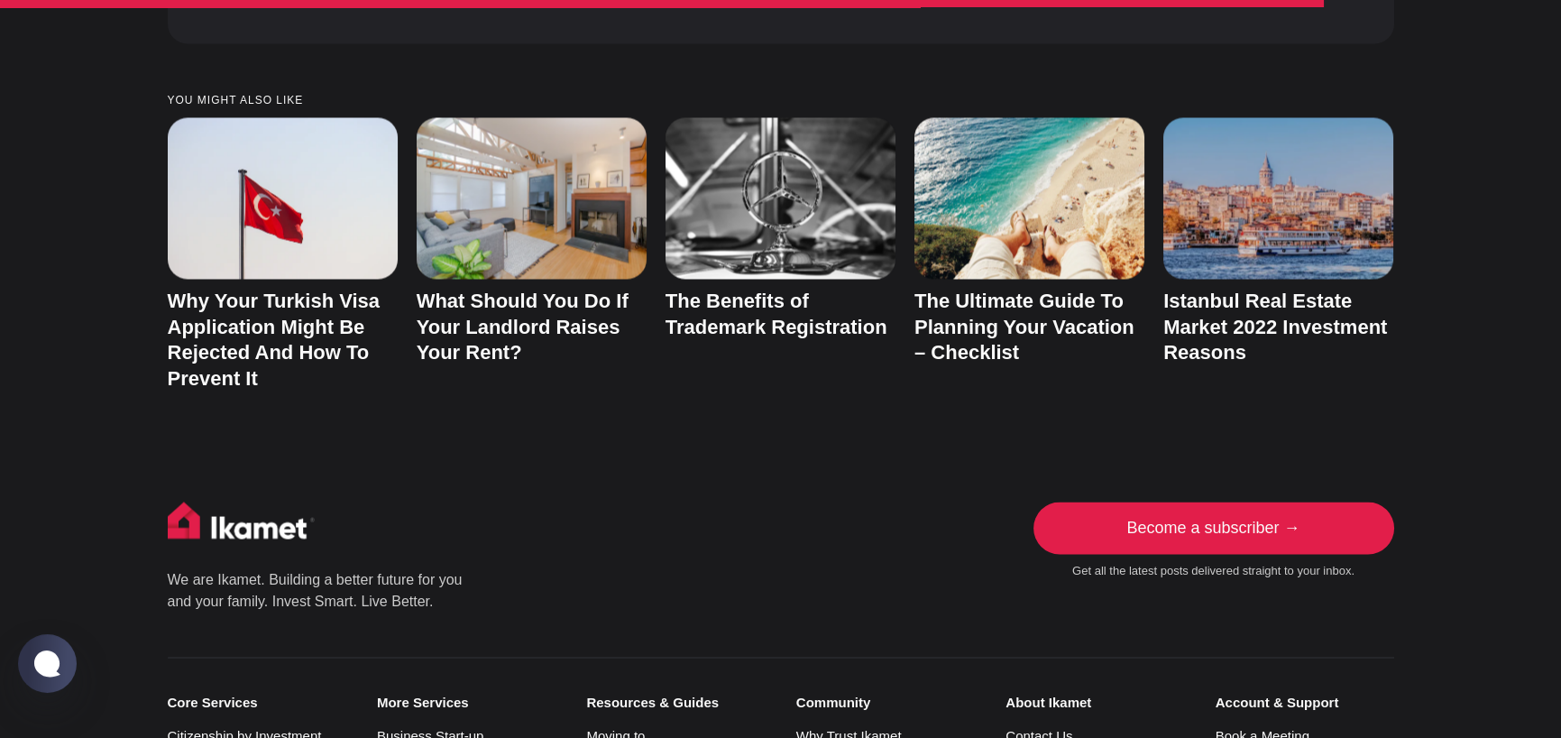
drag, startPoint x: 413, startPoint y: 493, endPoint x: 465, endPoint y: 526, distance: 61.6
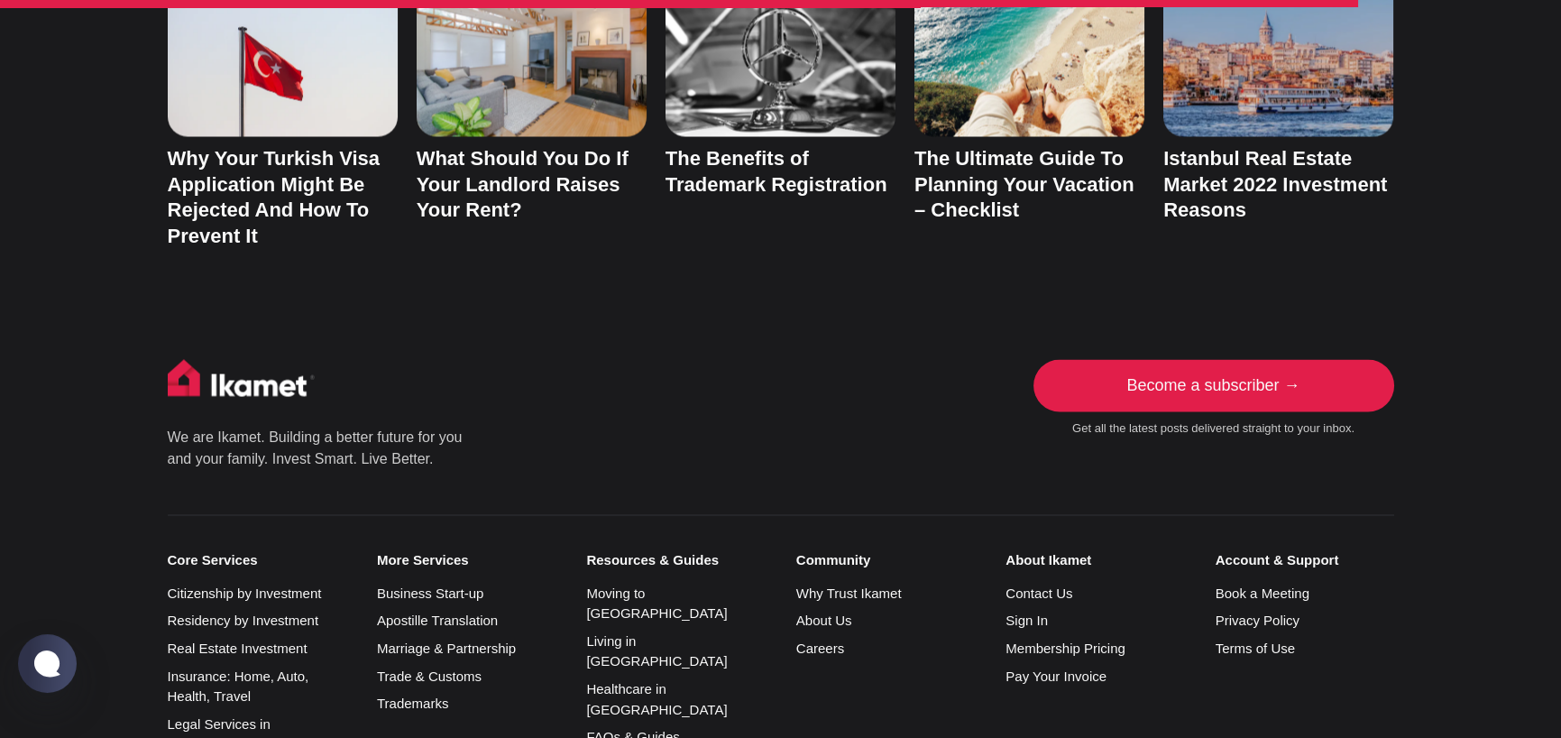
scroll to position [8479, 0]
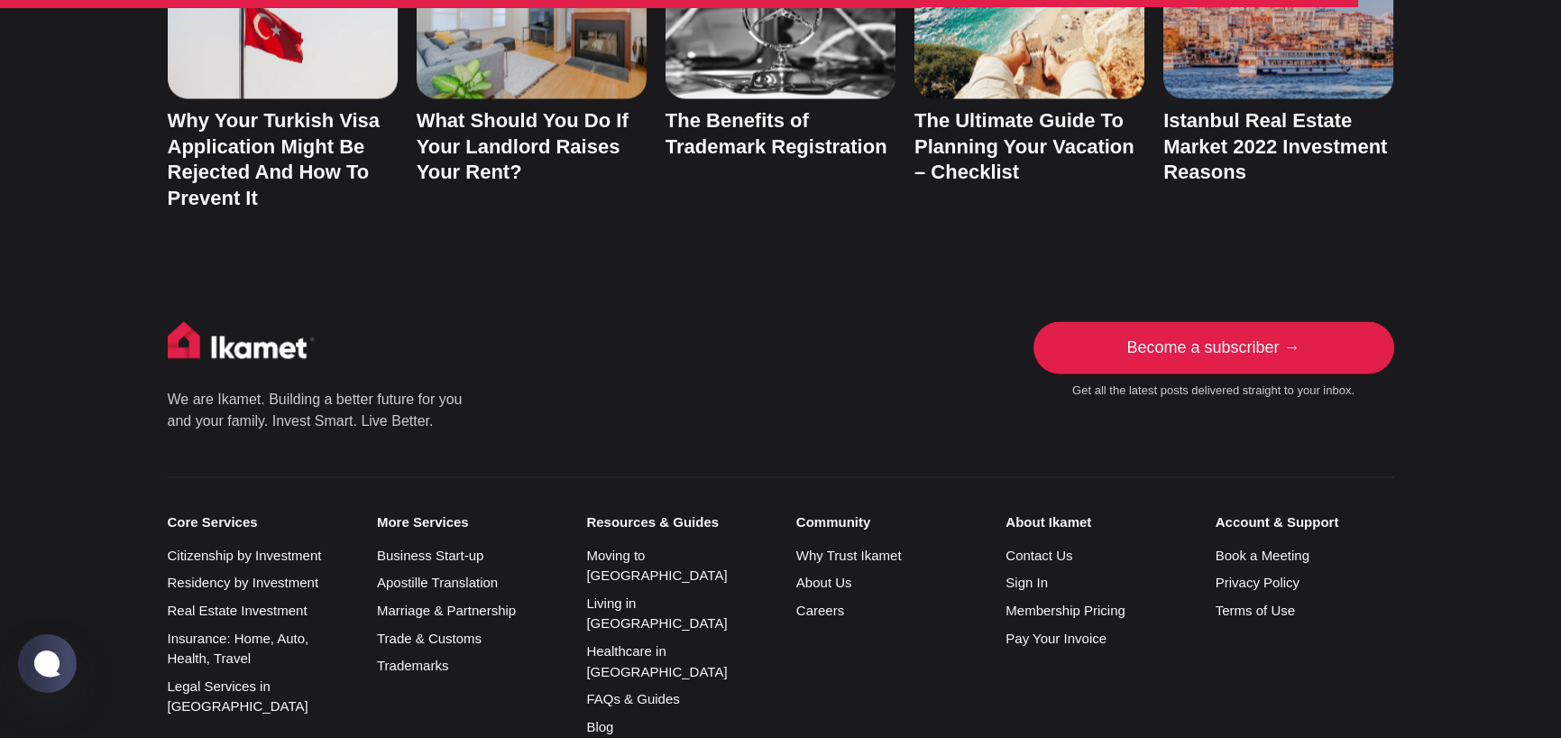
drag, startPoint x: 450, startPoint y: 405, endPoint x: 469, endPoint y: 437, distance: 36.8
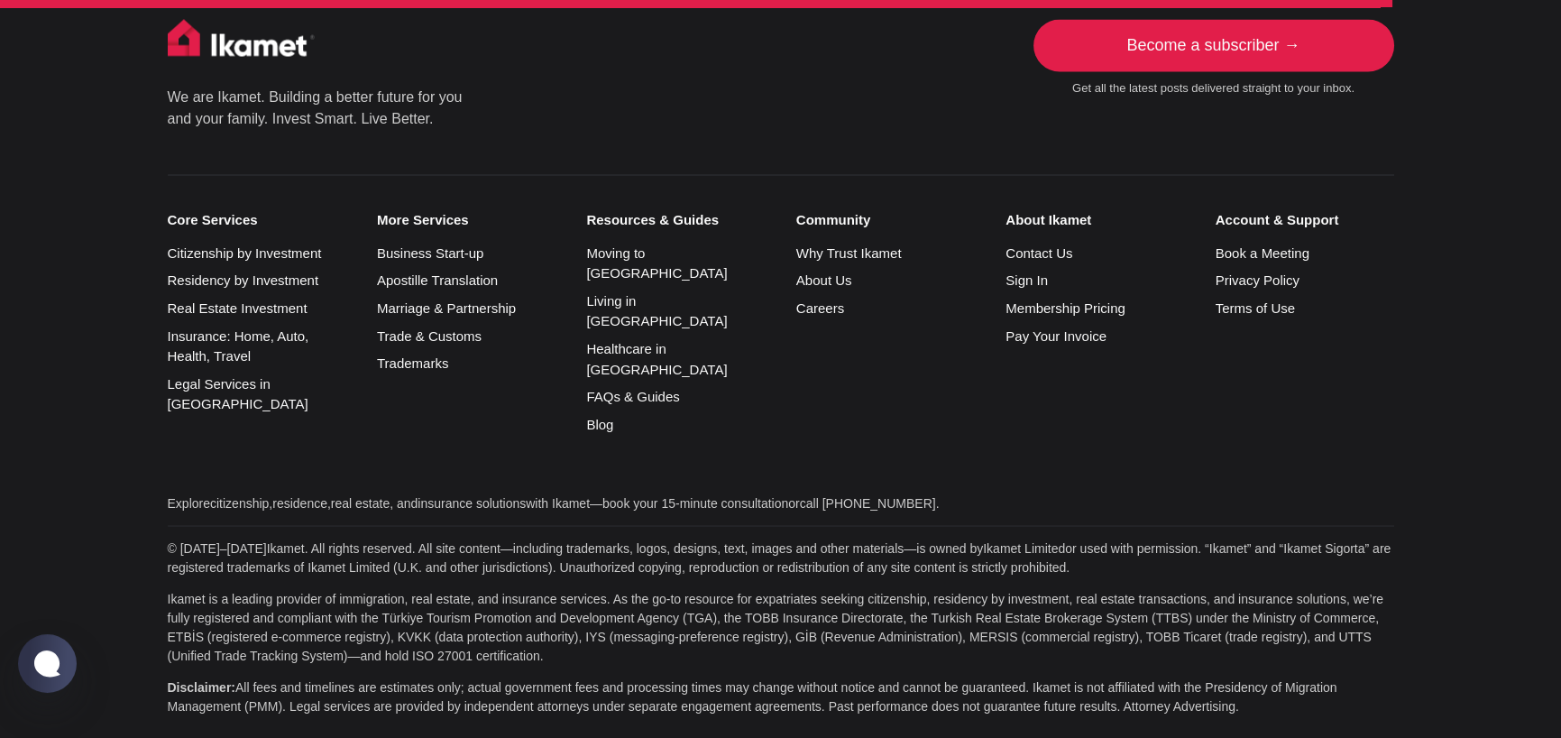
scroll to position [8840, 0]
drag, startPoint x: 429, startPoint y: 431, endPoint x: 533, endPoint y: 474, distance: 112.1
drag, startPoint x: 406, startPoint y: 386, endPoint x: 562, endPoint y: 486, distance: 185.4
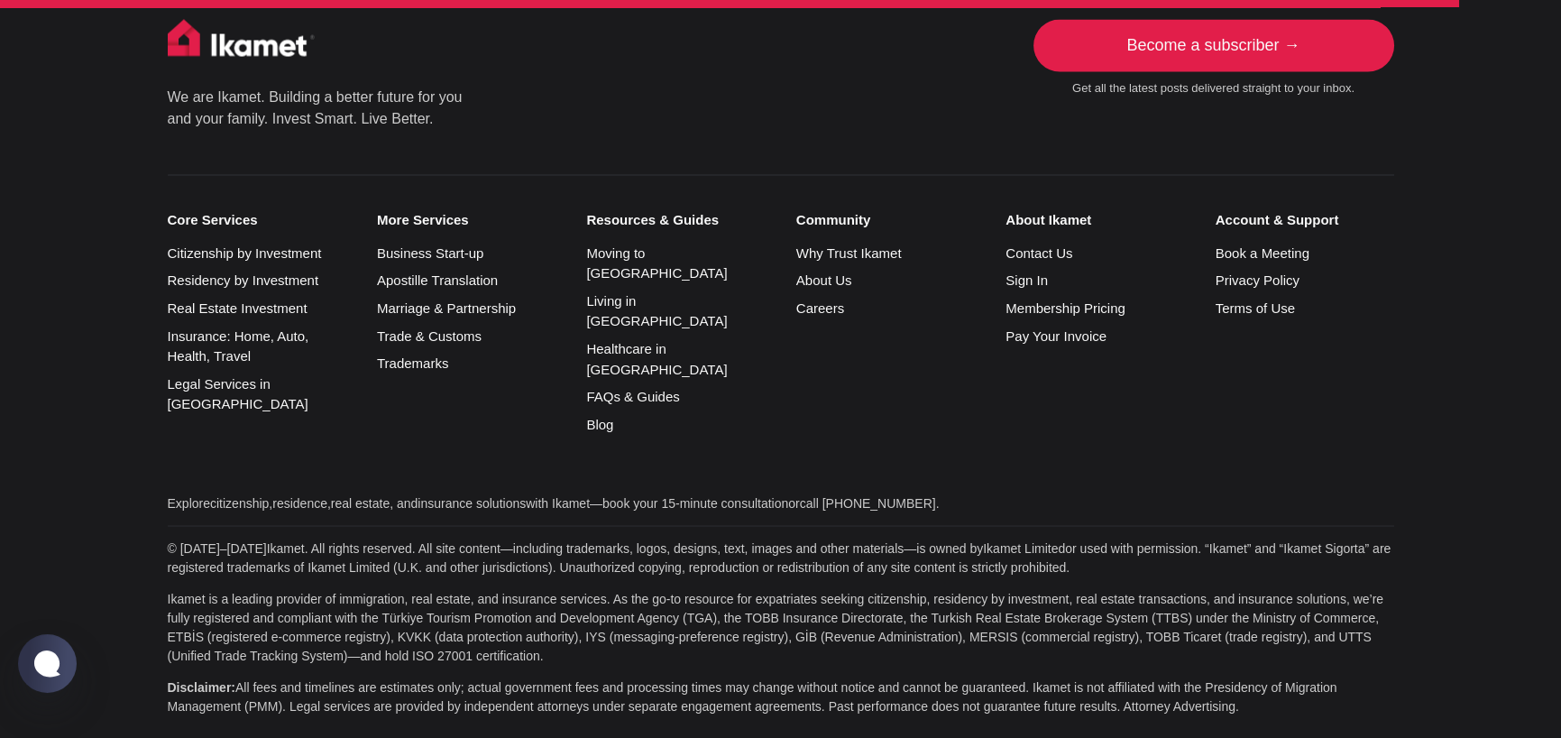
drag, startPoint x: 444, startPoint y: 346, endPoint x: 727, endPoint y: 427, distance: 294.4
drag, startPoint x: 414, startPoint y: 484, endPoint x: 616, endPoint y: 542, distance: 210.1
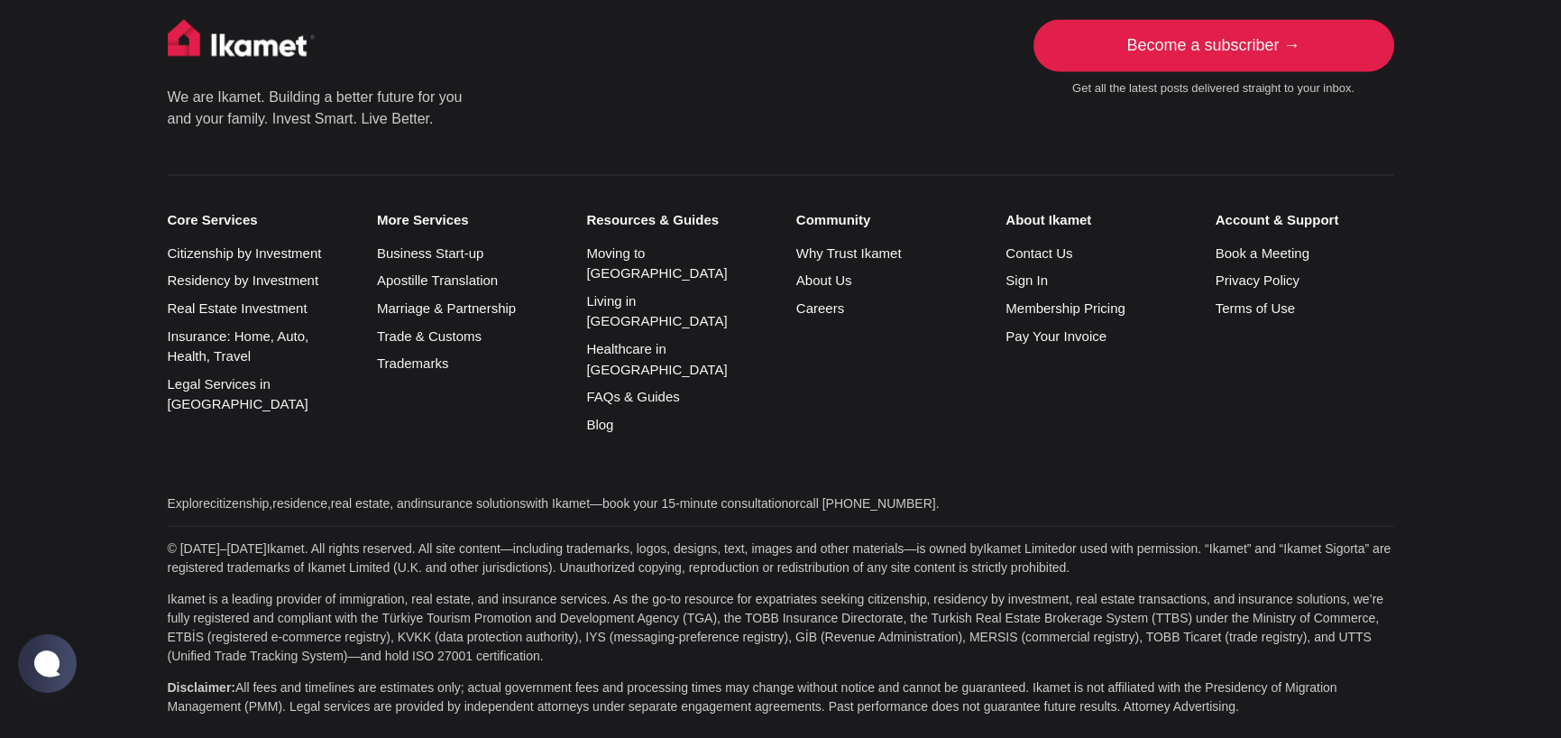
scroll to position [10463, 0]
